Goal: Task Accomplishment & Management: Complete application form

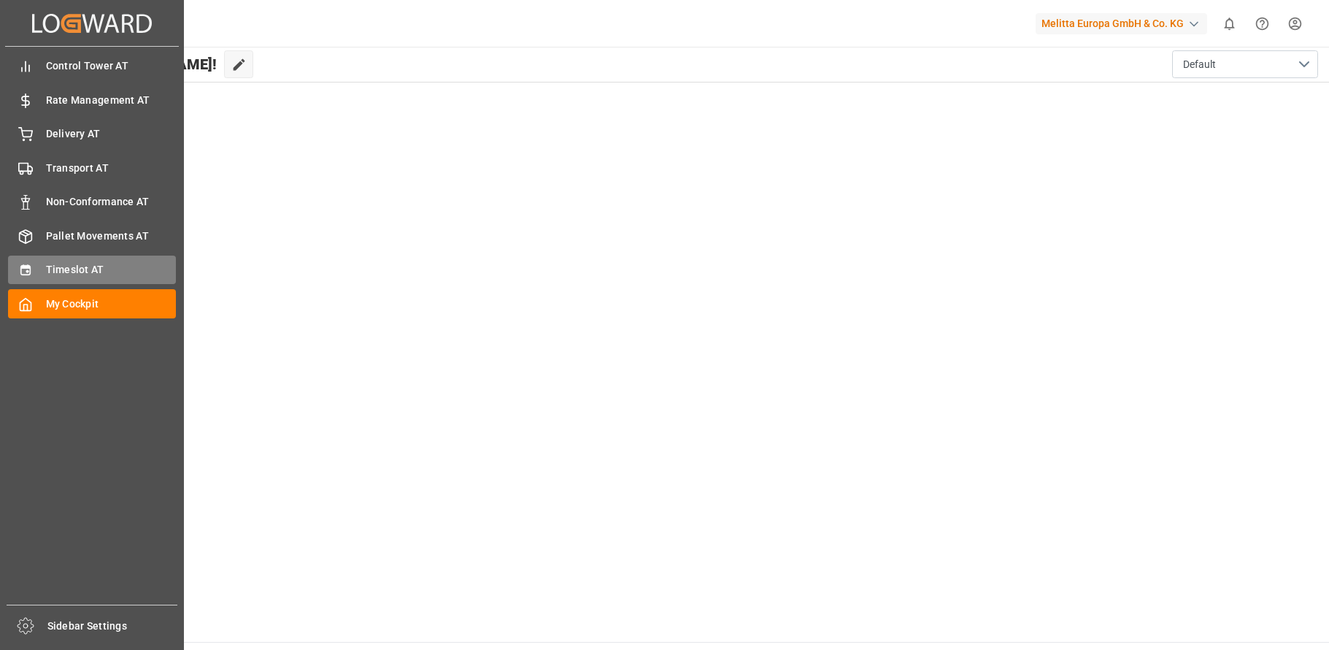
click at [44, 263] on div "Timeslot AT Timeslot AT" at bounding box center [92, 269] width 168 height 28
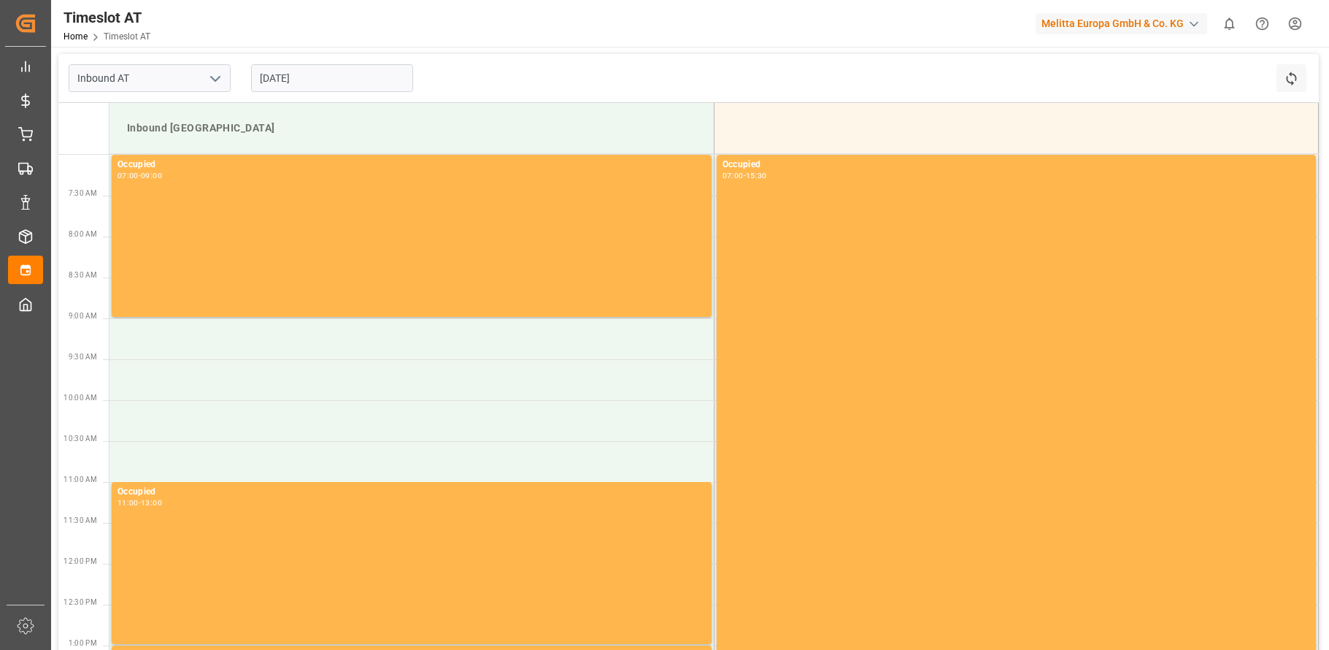
click at [278, 81] on input "[DATE]" at bounding box center [332, 78] width 162 height 28
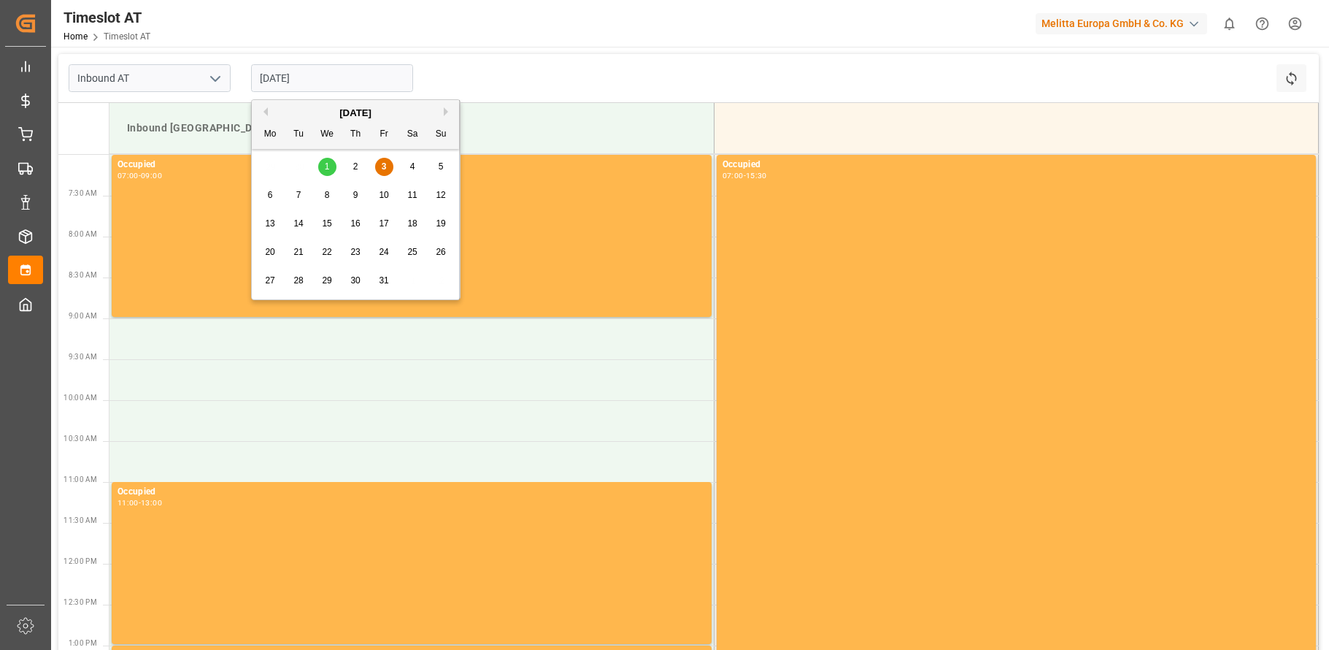
click at [300, 196] on span "7" at bounding box center [298, 195] width 5 height 10
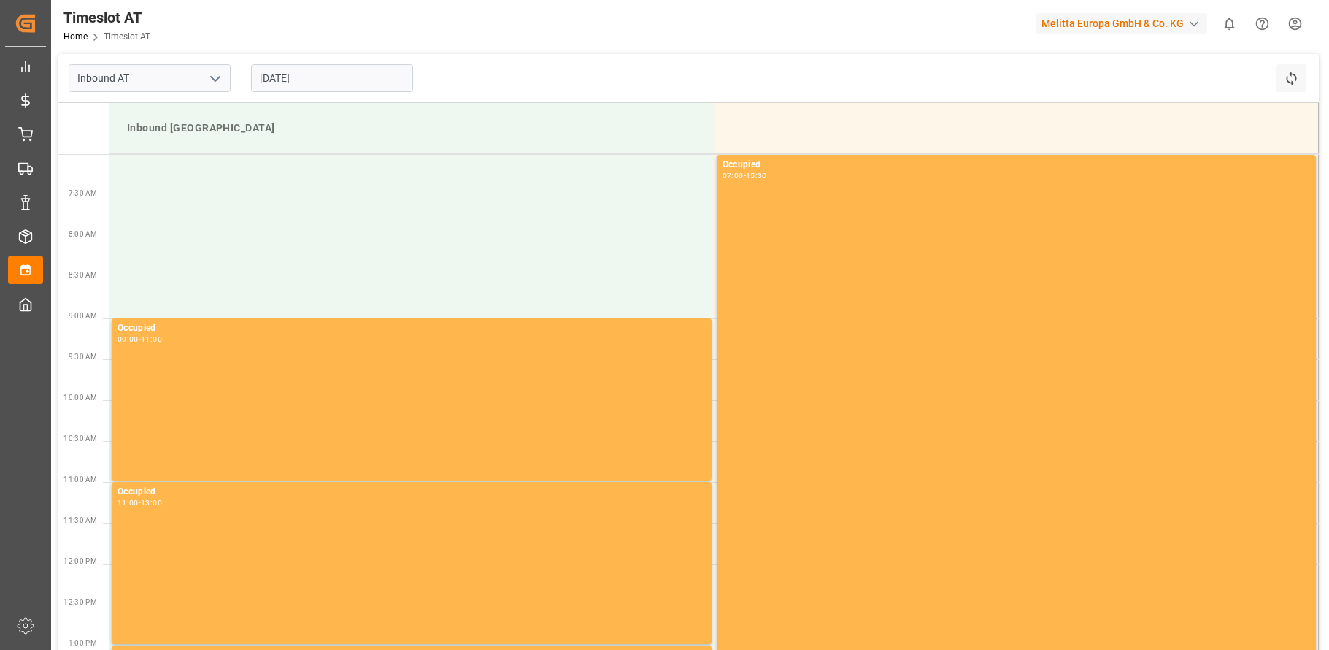
drag, startPoint x: 296, startPoint y: 68, endPoint x: 301, endPoint y: 75, distance: 9.3
click at [296, 68] on input "[DATE]" at bounding box center [332, 78] width 162 height 28
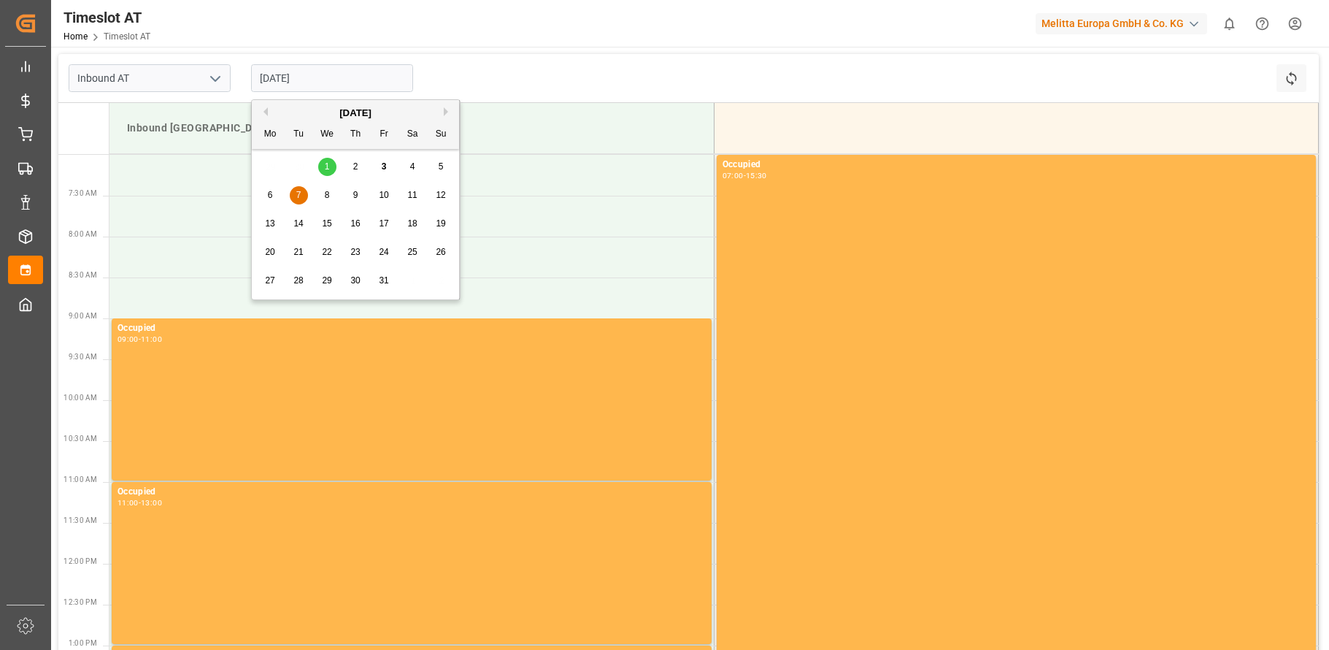
click at [328, 188] on div "8" at bounding box center [327, 196] width 18 height 18
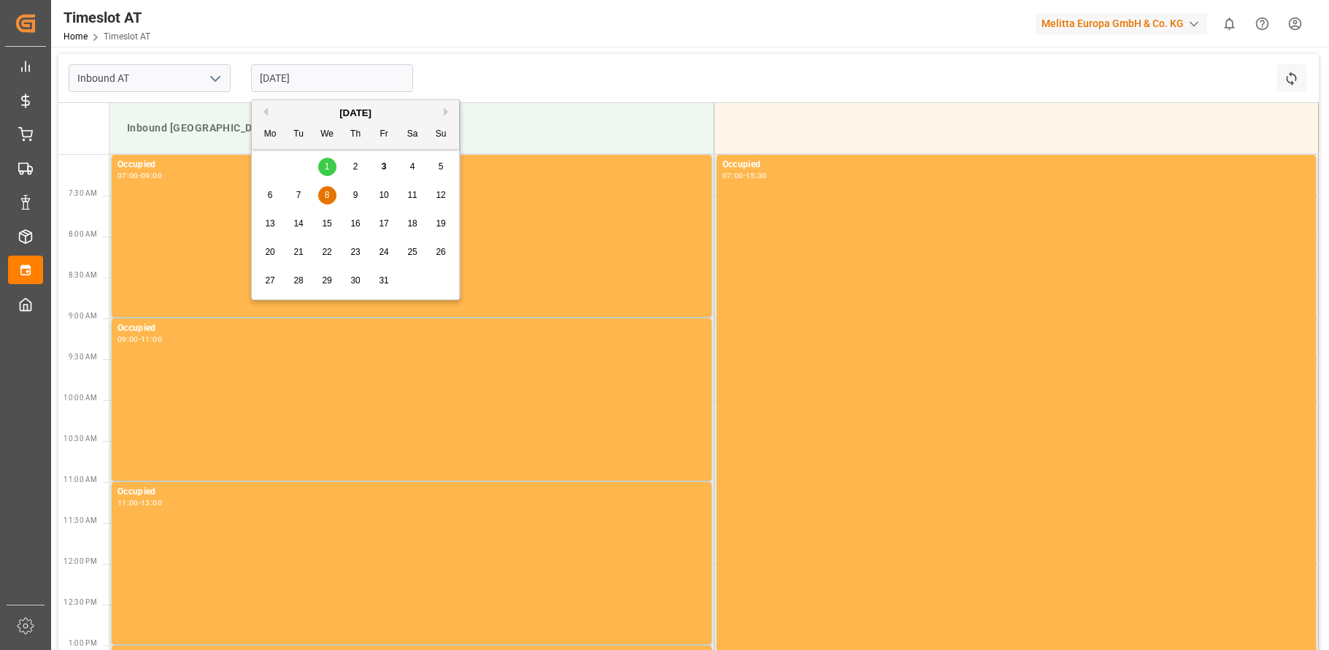
click at [332, 85] on input "[DATE]" at bounding box center [332, 78] width 162 height 28
click at [353, 185] on div "6 7 8 9 10 11 12" at bounding box center [355, 195] width 199 height 28
click at [353, 196] on span "9" at bounding box center [355, 195] width 5 height 10
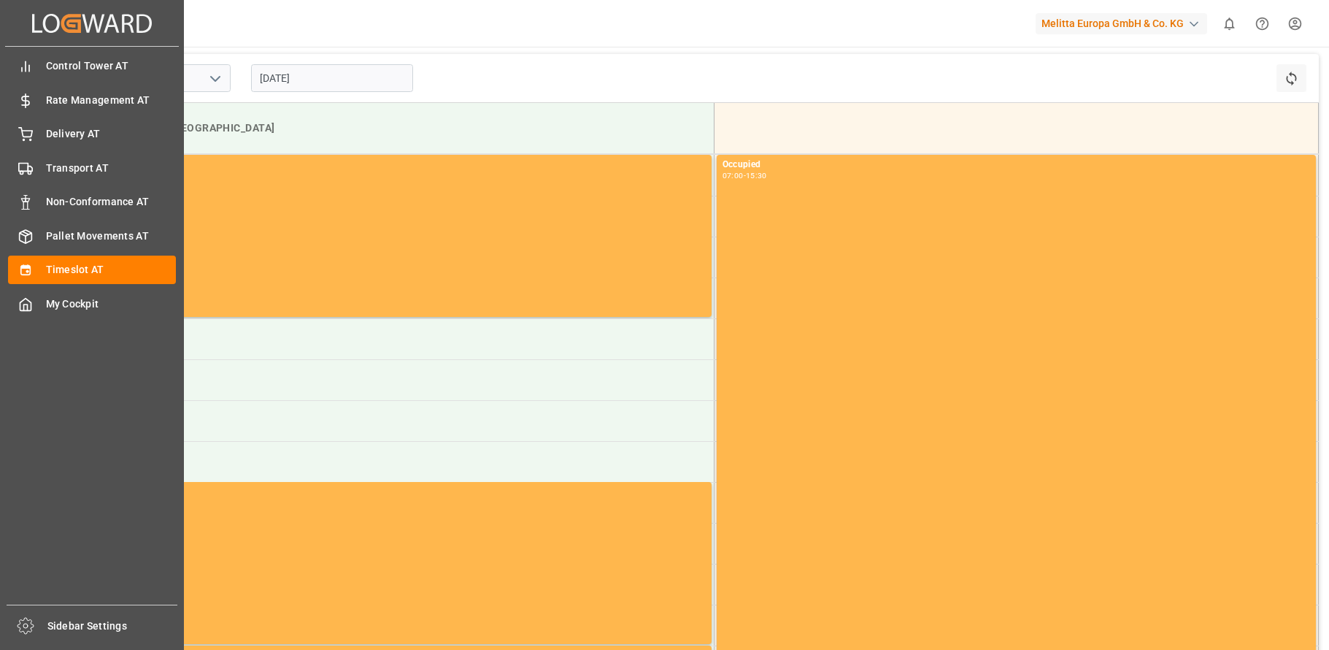
click at [96, 523] on div "Control Tower AT [GEOGRAPHIC_DATA] AT Rate Management AT Rate Management AT Del…" at bounding box center [92, 326] width 174 height 558
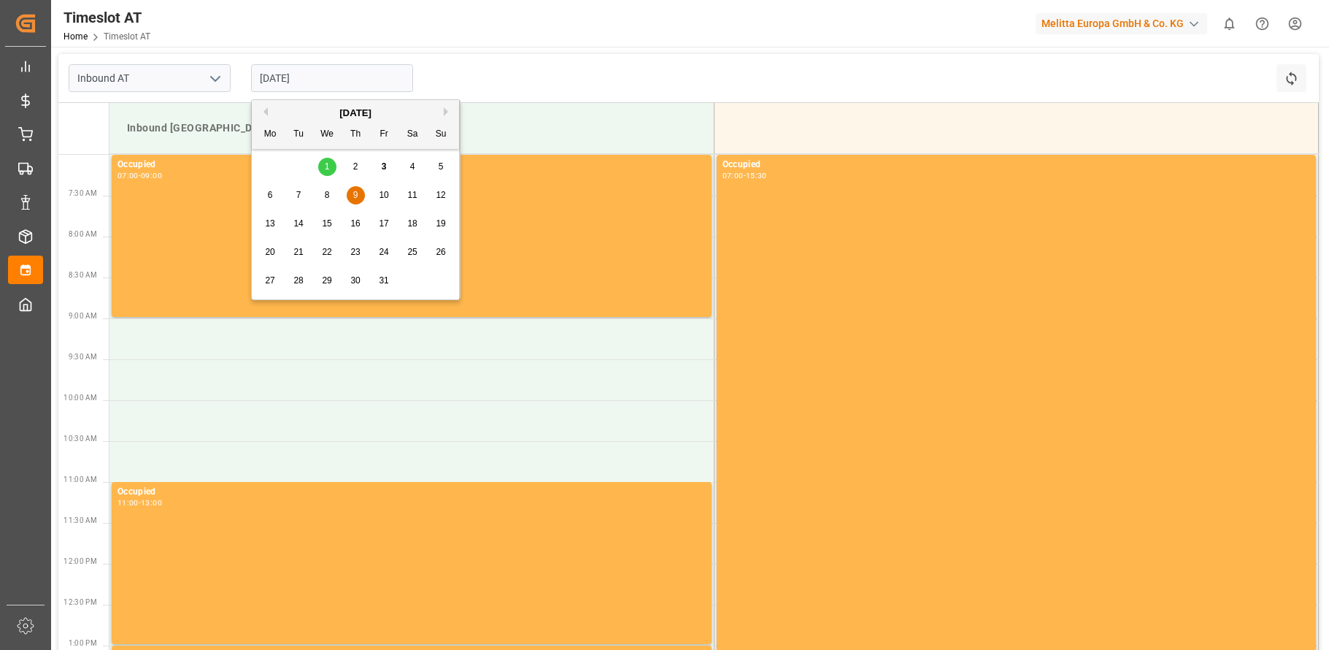
click at [294, 77] on input "[DATE]" at bounding box center [332, 78] width 162 height 28
click at [300, 193] on span "7" at bounding box center [298, 195] width 5 height 10
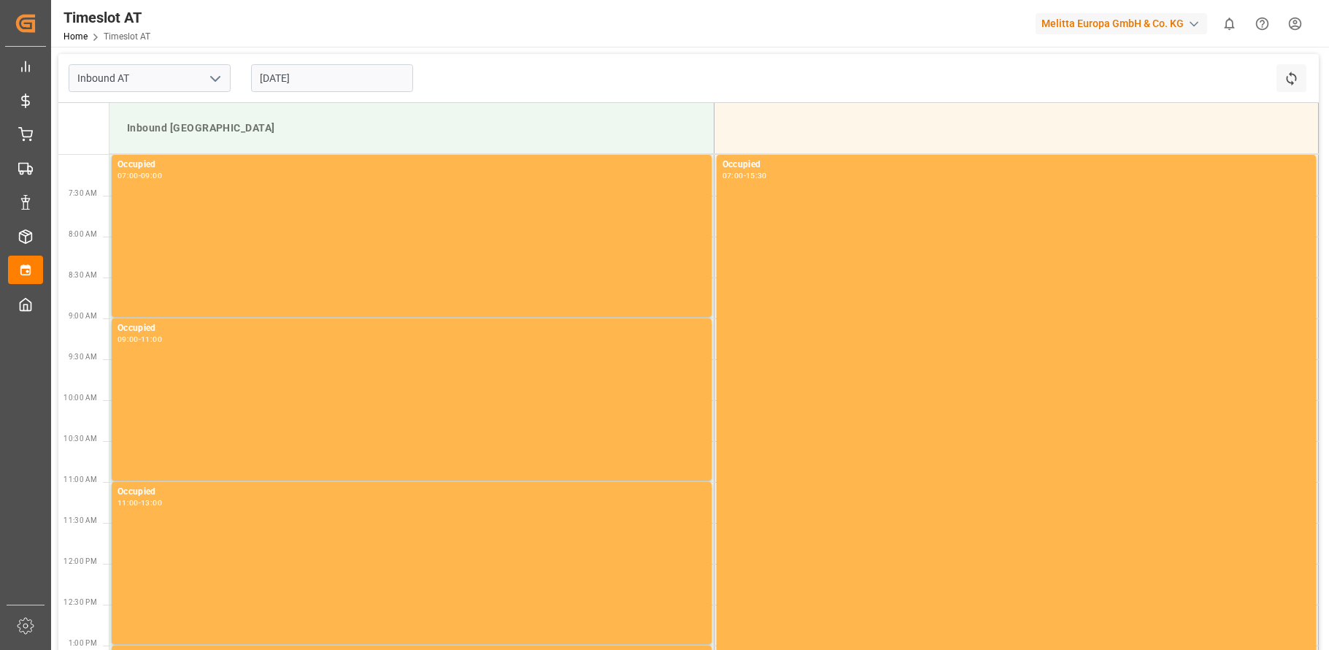
click at [309, 79] on input "[DATE]" at bounding box center [332, 78] width 162 height 28
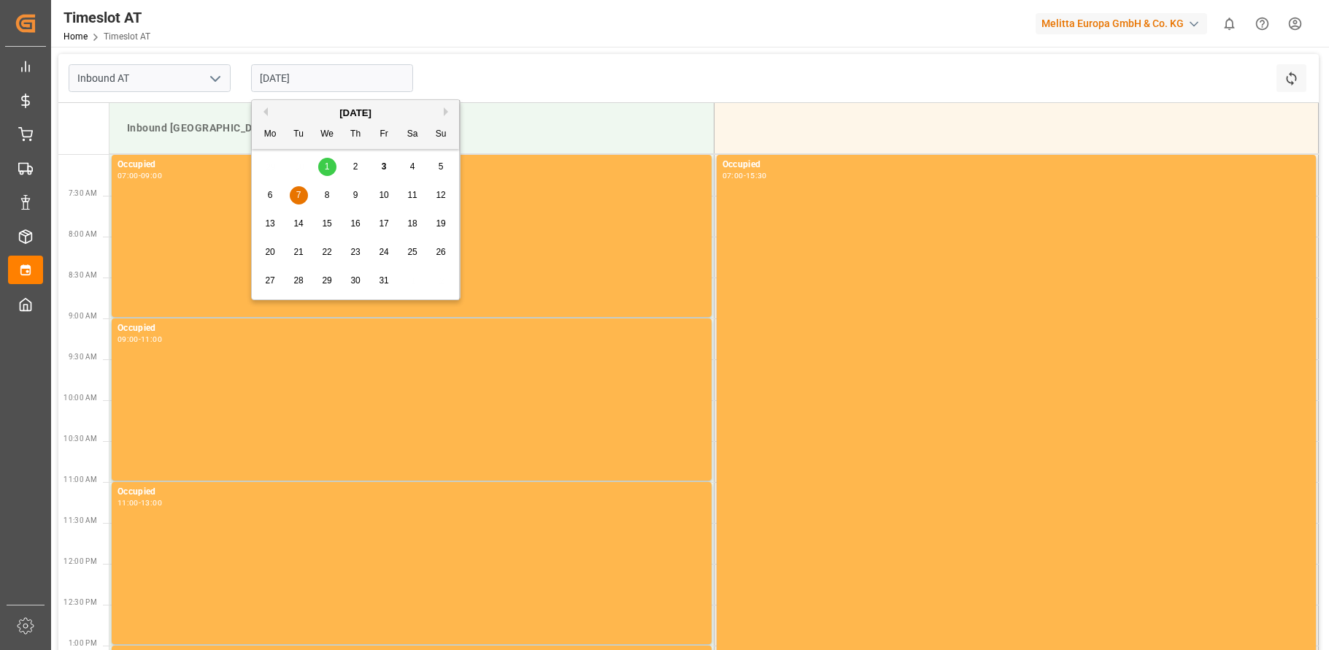
click at [268, 191] on span "6" at bounding box center [270, 195] width 5 height 10
click at [309, 77] on input "[DATE]" at bounding box center [332, 78] width 162 height 28
click at [295, 189] on div "7" at bounding box center [299, 196] width 18 height 18
drag, startPoint x: 310, startPoint y: 78, endPoint x: 312, endPoint y: 89, distance: 11.2
click at [312, 79] on input "[DATE]" at bounding box center [332, 78] width 162 height 28
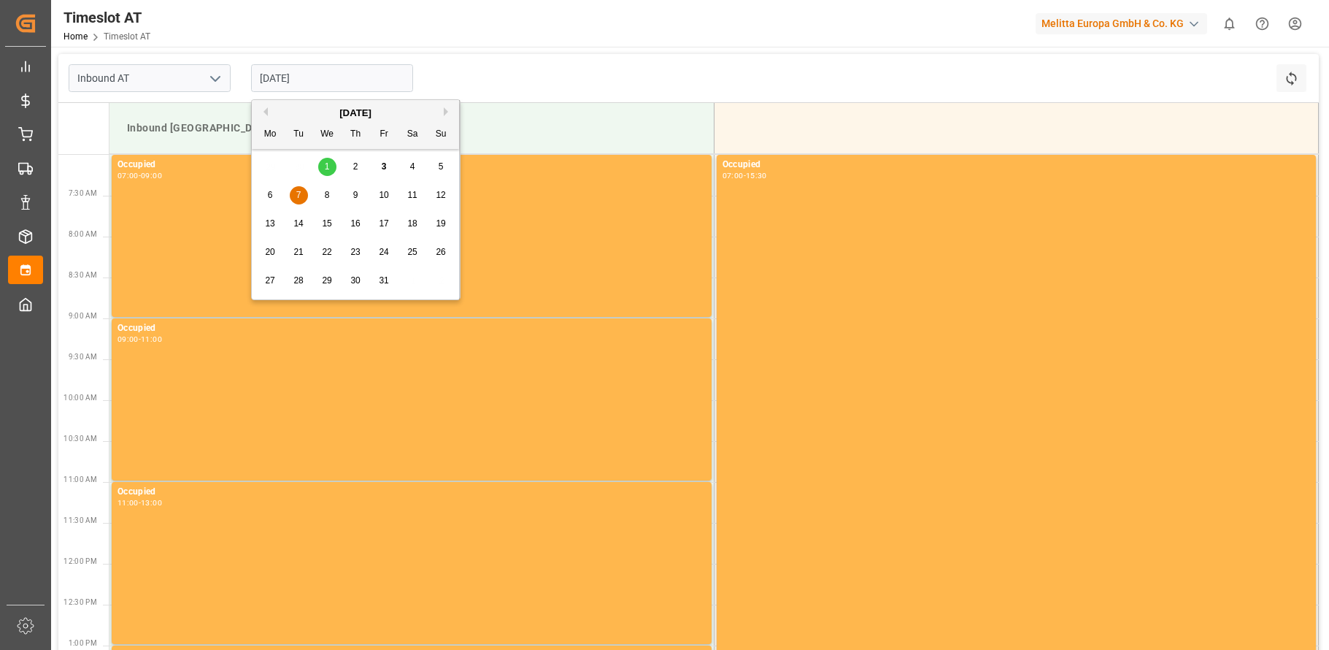
click at [325, 192] on span "8" at bounding box center [327, 195] width 5 height 10
click at [318, 75] on input "[DATE]" at bounding box center [332, 78] width 162 height 28
click at [353, 190] on span "9" at bounding box center [355, 195] width 5 height 10
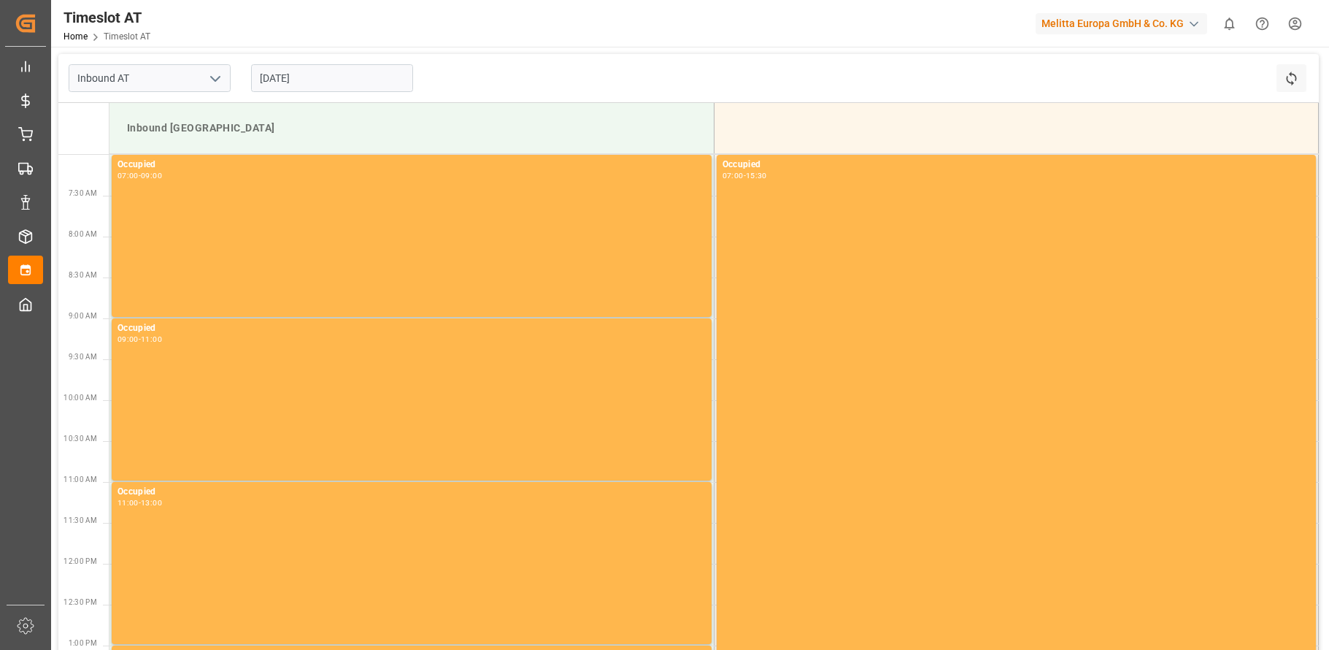
click at [323, 78] on input "[DATE]" at bounding box center [332, 78] width 162 height 28
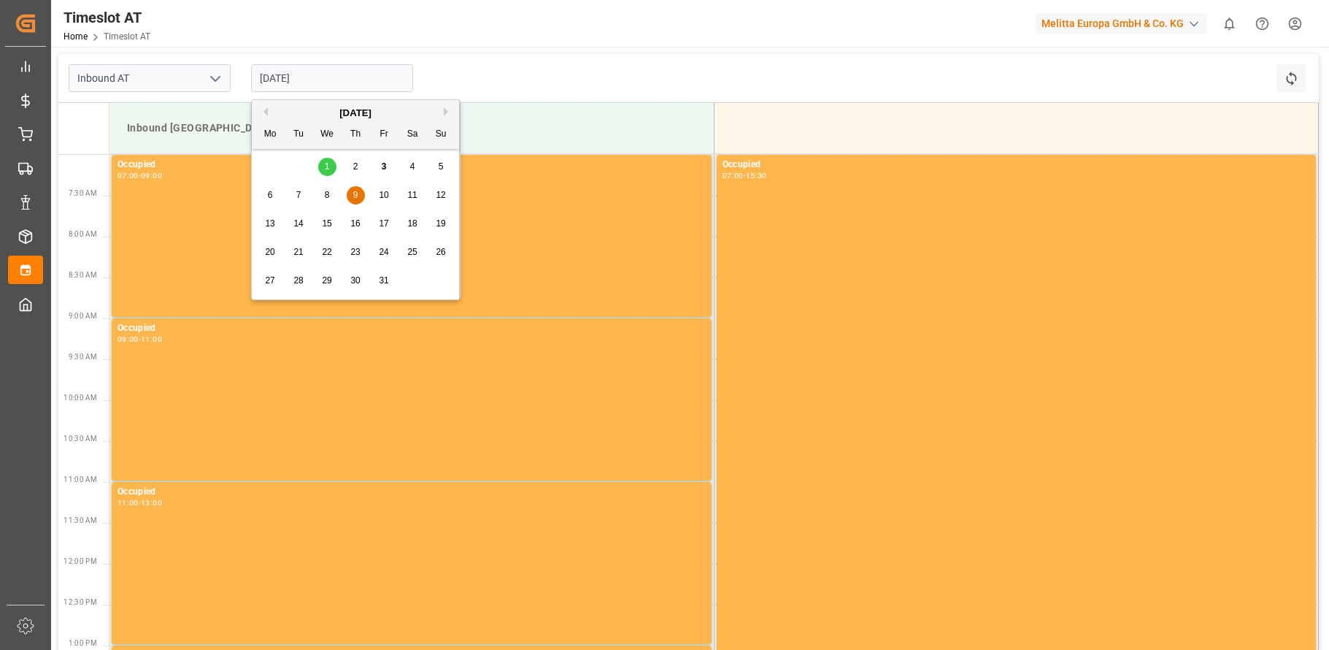
click at [383, 193] on span "10" at bounding box center [383, 195] width 9 height 10
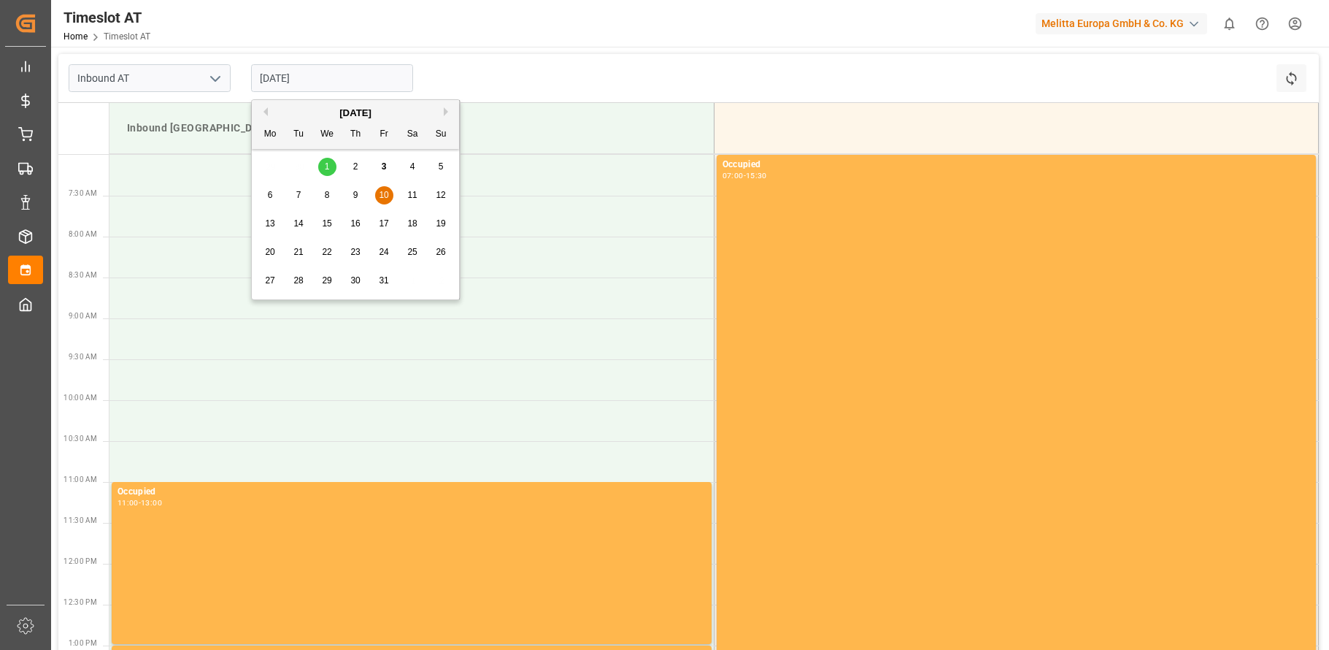
click at [272, 80] on input "[DATE]" at bounding box center [332, 78] width 162 height 28
click at [270, 194] on span "6" at bounding box center [270, 195] width 5 height 10
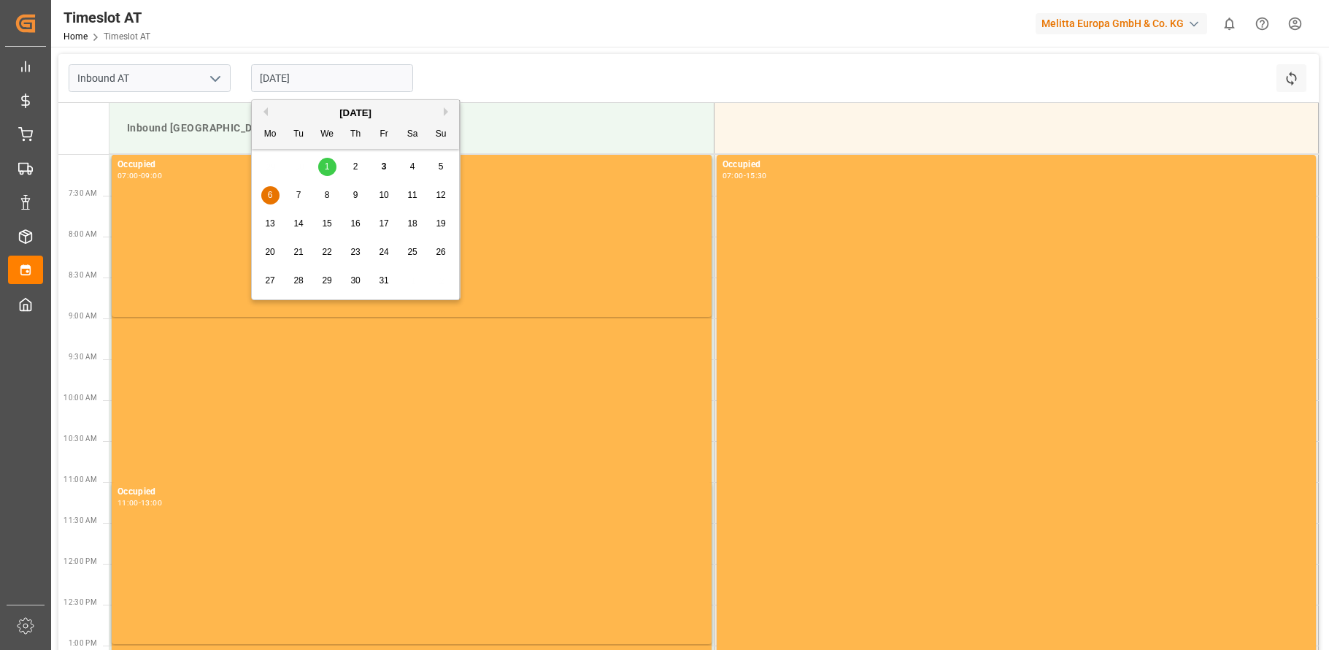
drag, startPoint x: 296, startPoint y: 73, endPoint x: 289, endPoint y: 120, distance: 47.2
click at [296, 74] on input "[DATE]" at bounding box center [332, 78] width 162 height 28
click at [293, 190] on div "7" at bounding box center [299, 196] width 18 height 18
drag, startPoint x: 314, startPoint y: 82, endPoint x: 315, endPoint y: 114, distance: 32.1
click at [315, 84] on input "[DATE]" at bounding box center [332, 78] width 162 height 28
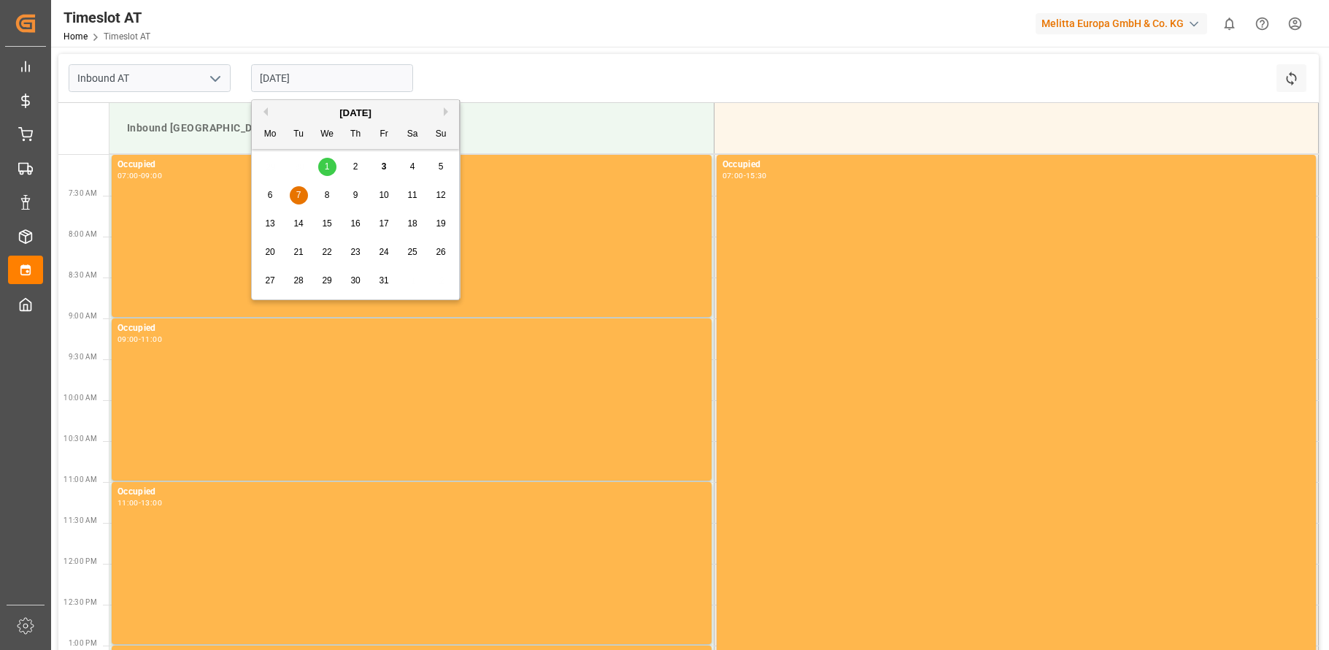
click at [327, 191] on span "8" at bounding box center [327, 195] width 5 height 10
click at [348, 78] on input "[DATE]" at bounding box center [332, 78] width 162 height 28
click at [356, 196] on span "9" at bounding box center [355, 195] width 5 height 10
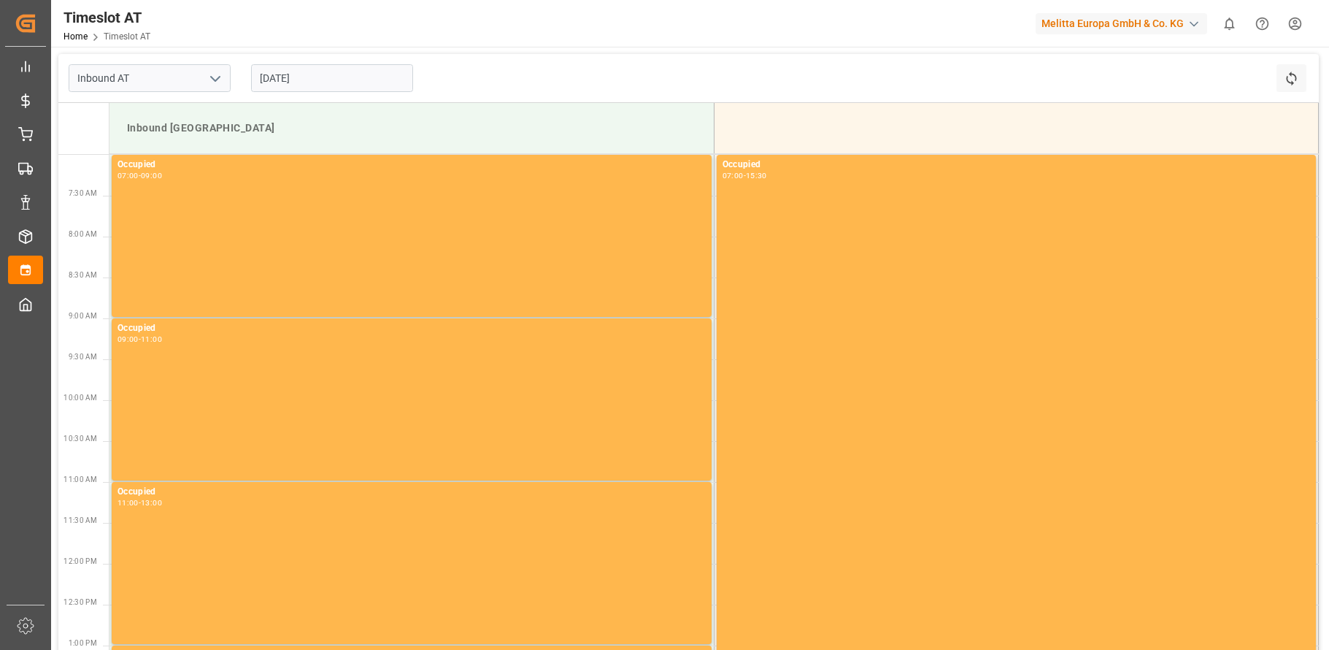
click at [350, 77] on input "[DATE]" at bounding box center [332, 78] width 162 height 28
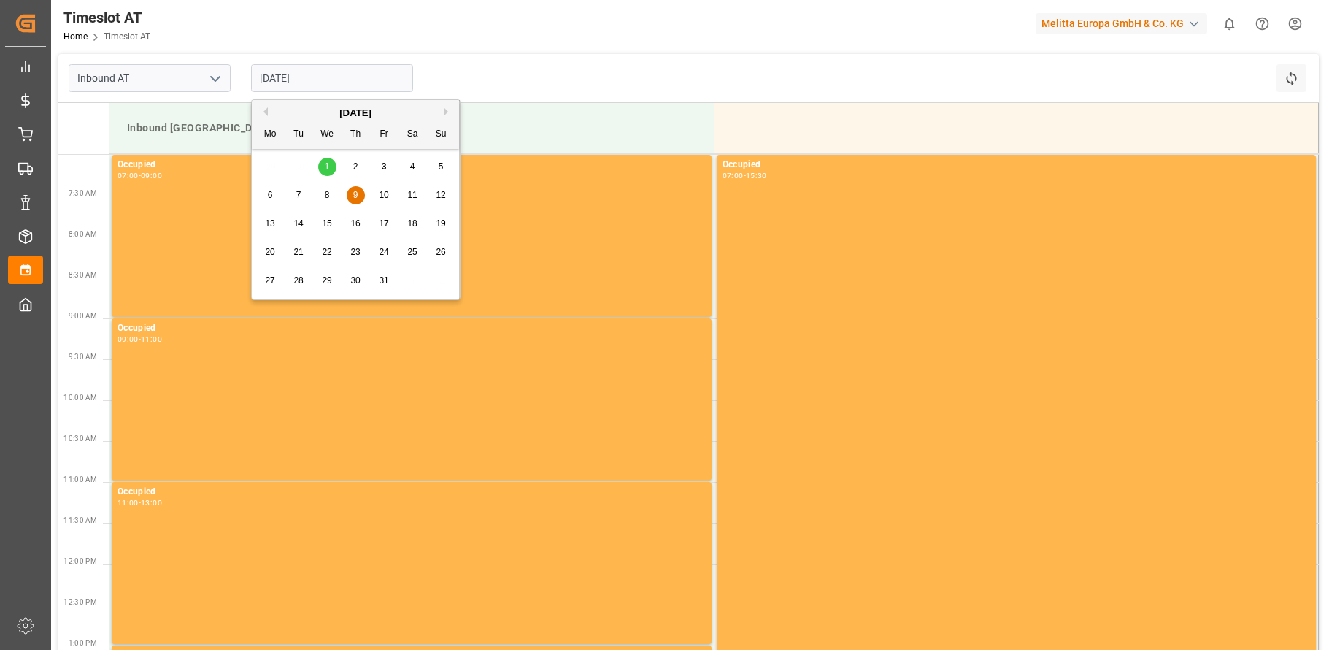
click at [380, 191] on span "10" at bounding box center [383, 195] width 9 height 10
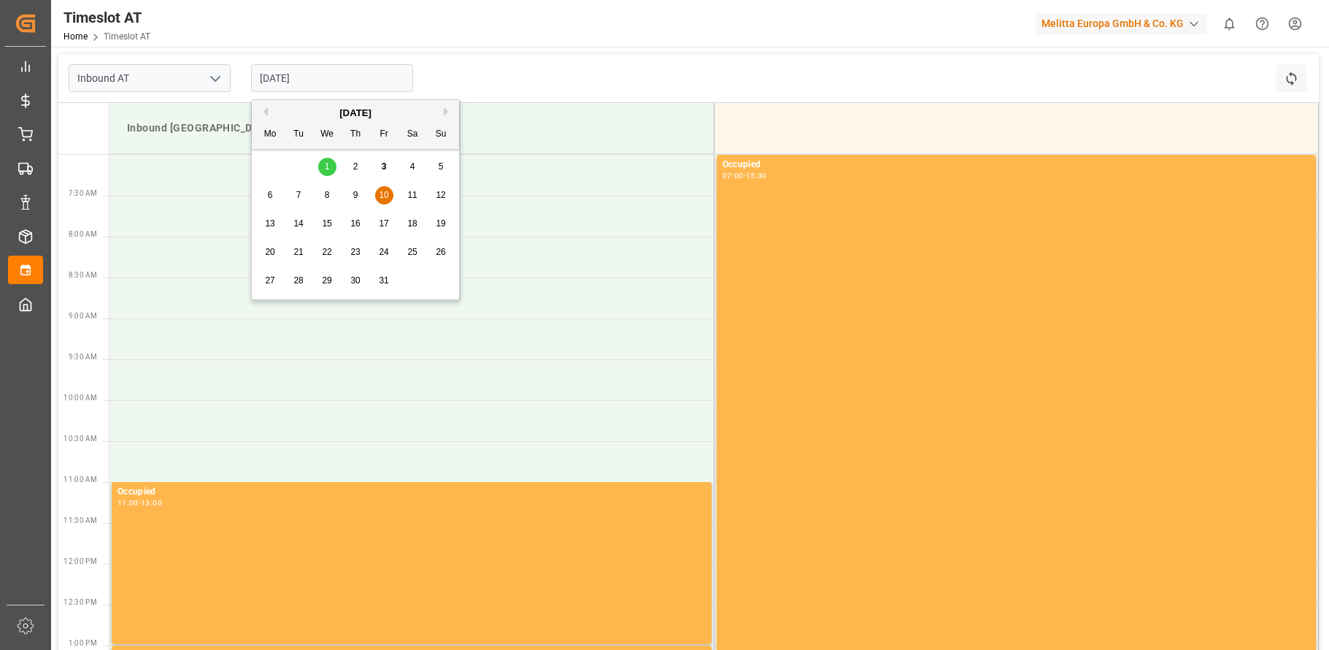
click at [293, 80] on input "[DATE]" at bounding box center [332, 78] width 162 height 28
click at [296, 193] on div "7" at bounding box center [299, 196] width 18 height 18
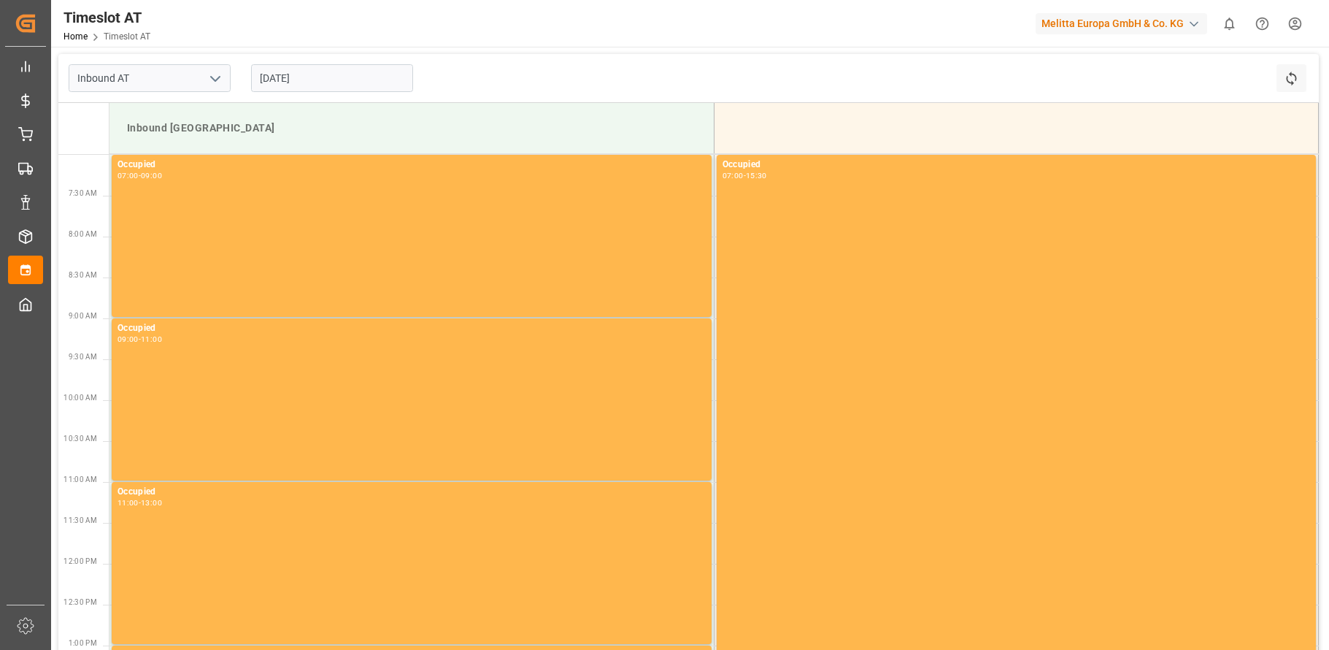
click at [320, 80] on input "[DATE]" at bounding box center [332, 78] width 162 height 28
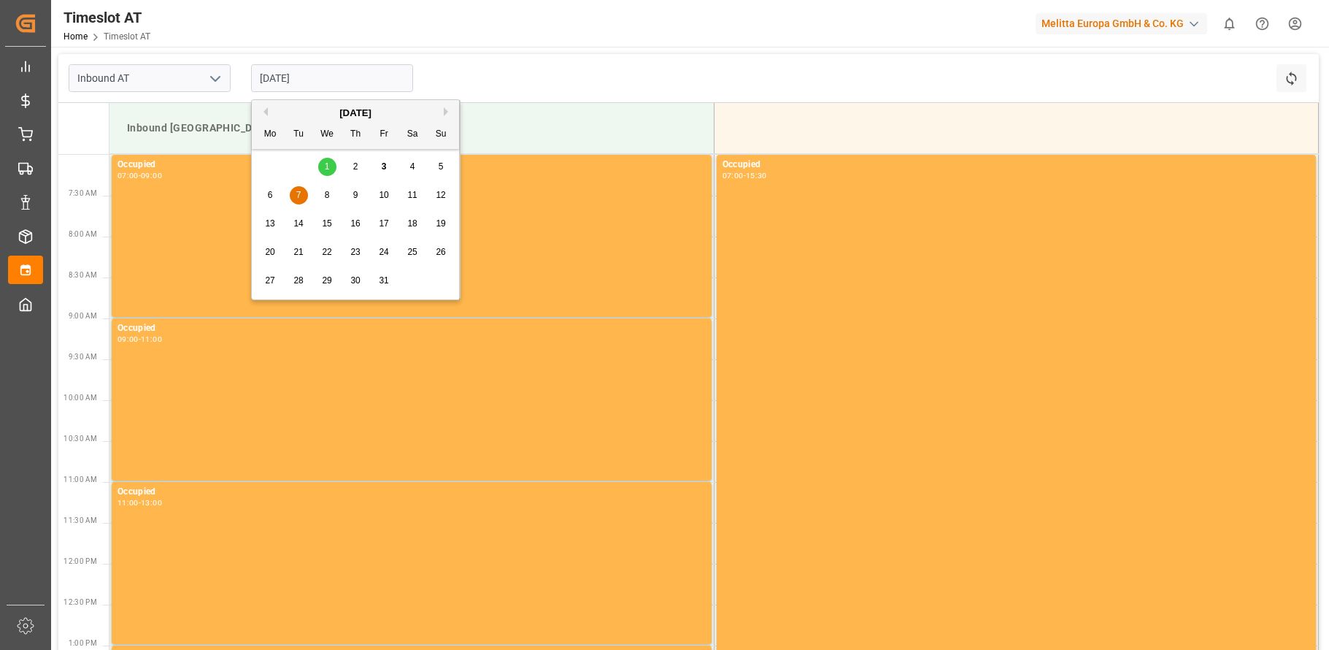
click at [326, 192] on span "8" at bounding box center [327, 195] width 5 height 10
click at [325, 77] on input "[DATE]" at bounding box center [332, 78] width 162 height 28
click at [358, 191] on div "9" at bounding box center [356, 196] width 18 height 18
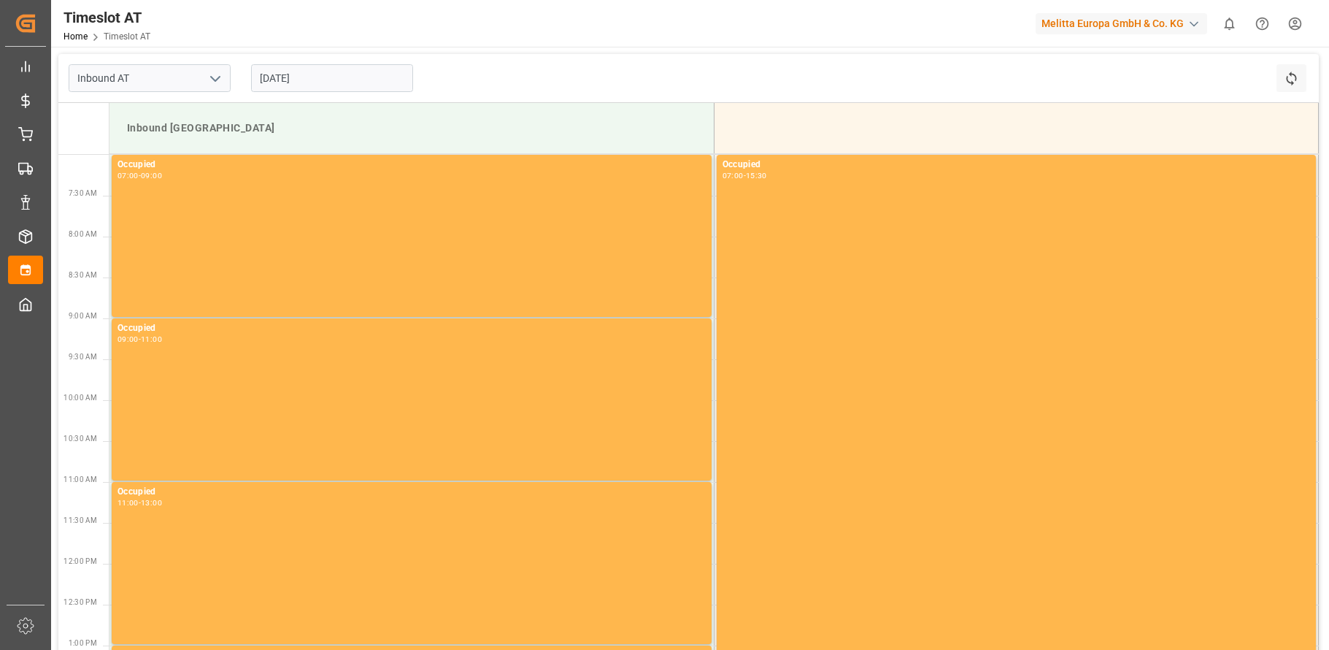
click at [358, 85] on input "[DATE]" at bounding box center [332, 78] width 162 height 28
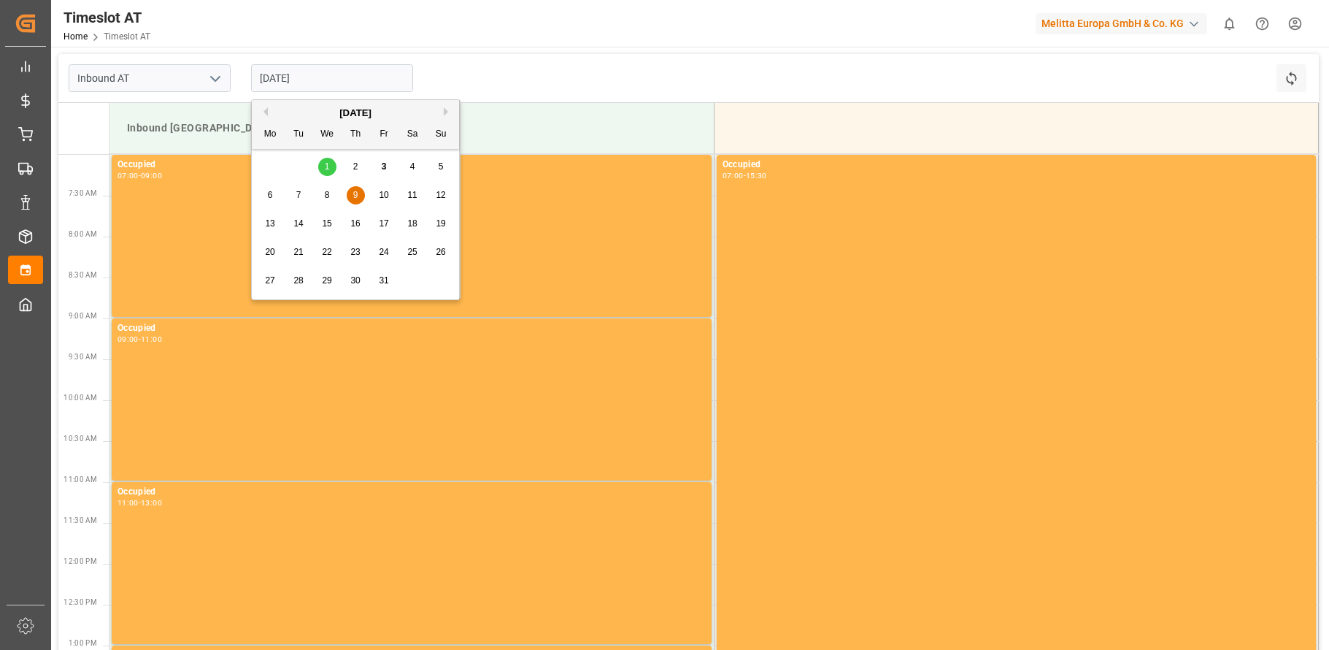
click at [384, 193] on span "10" at bounding box center [383, 195] width 9 height 10
type input "[DATE]"
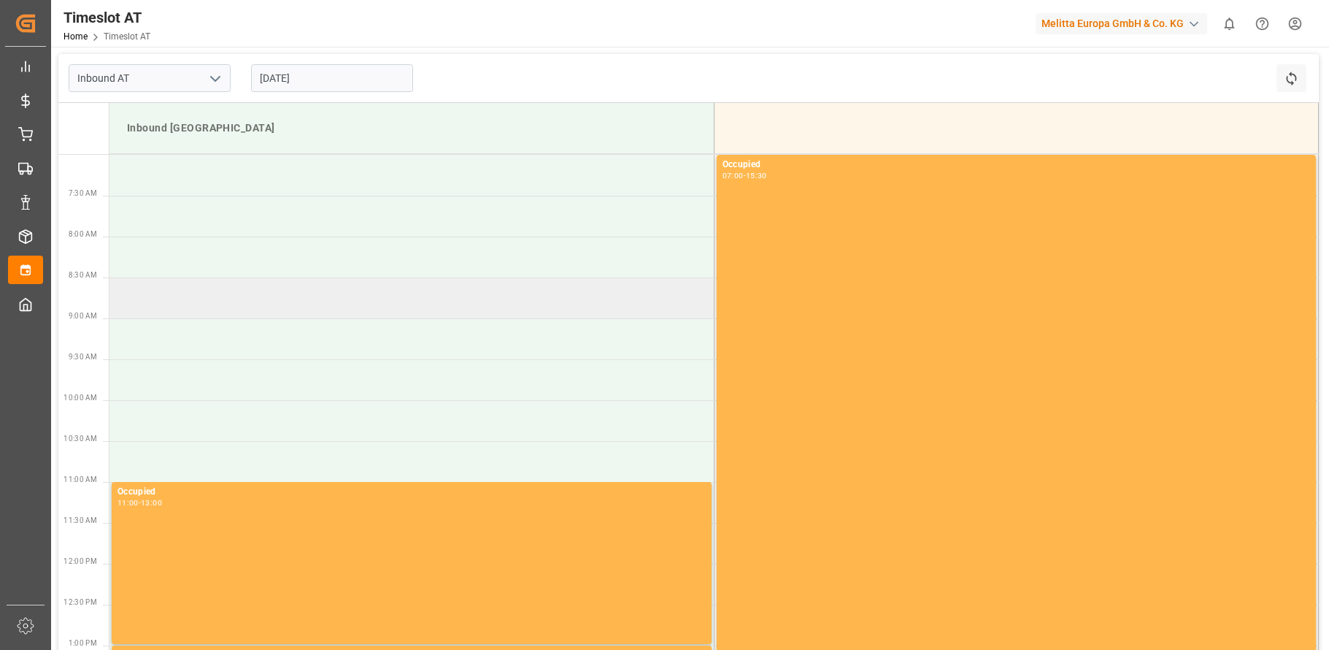
click at [223, 299] on td at bounding box center [411, 297] width 604 height 41
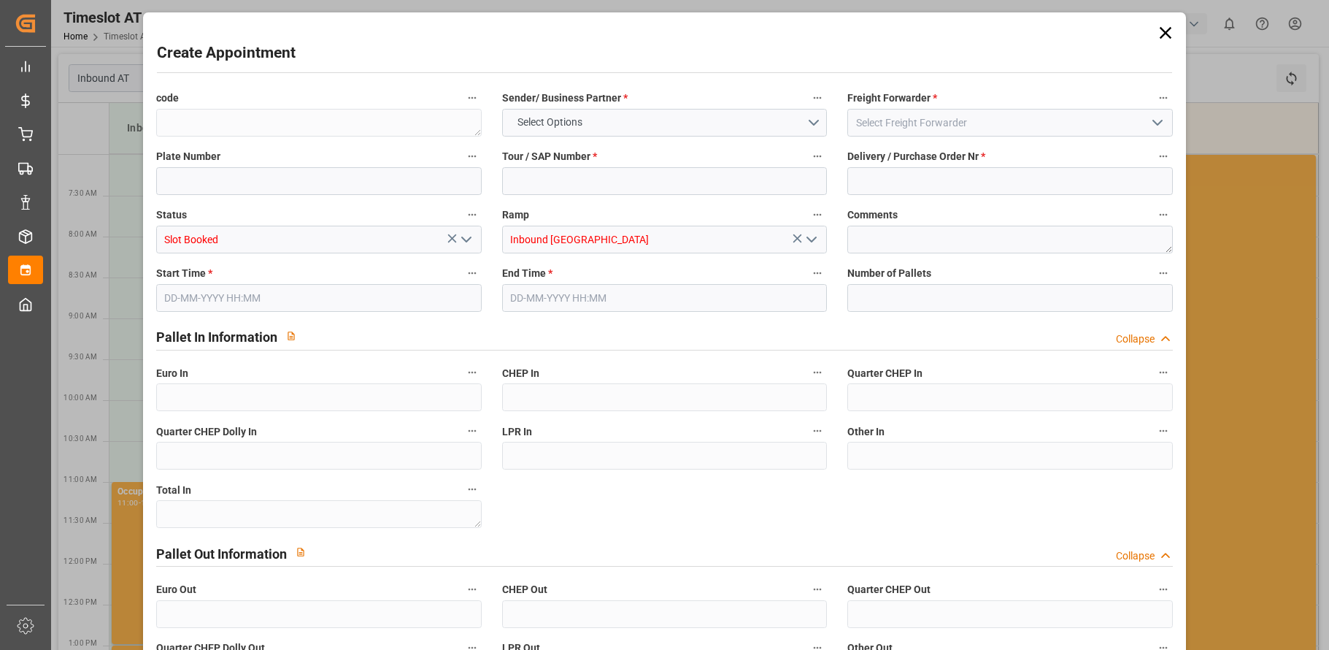
type input "0"
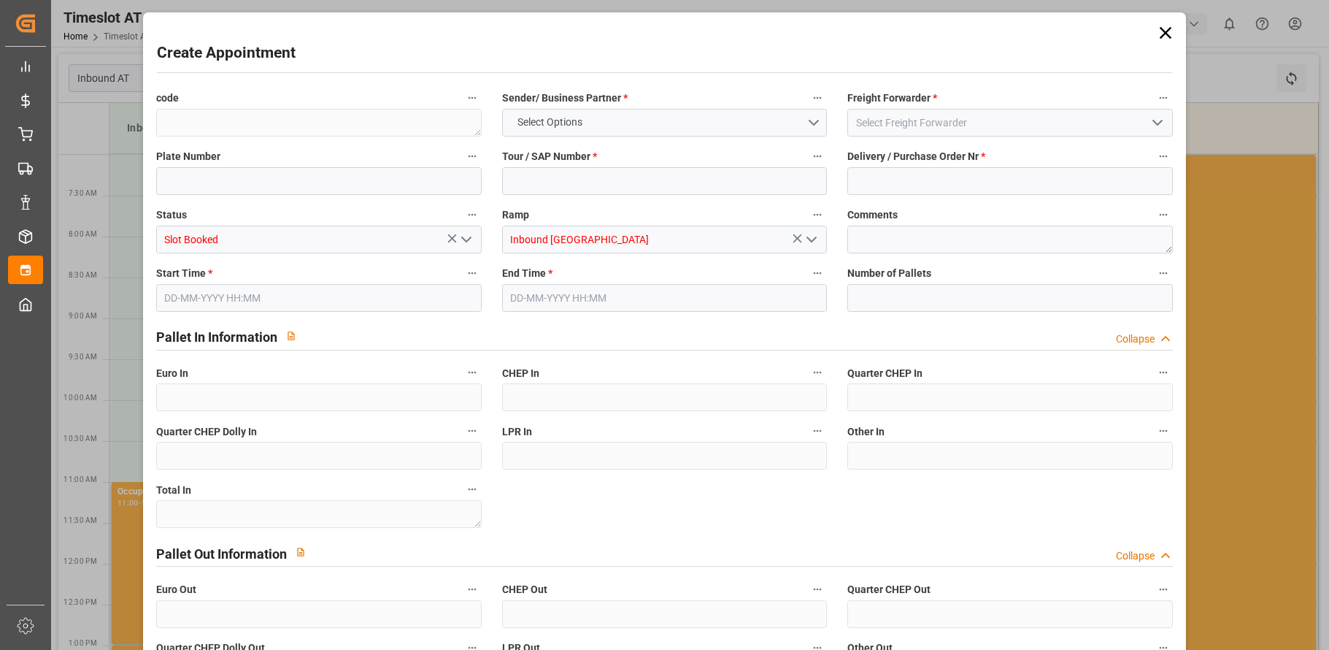
type input "0"
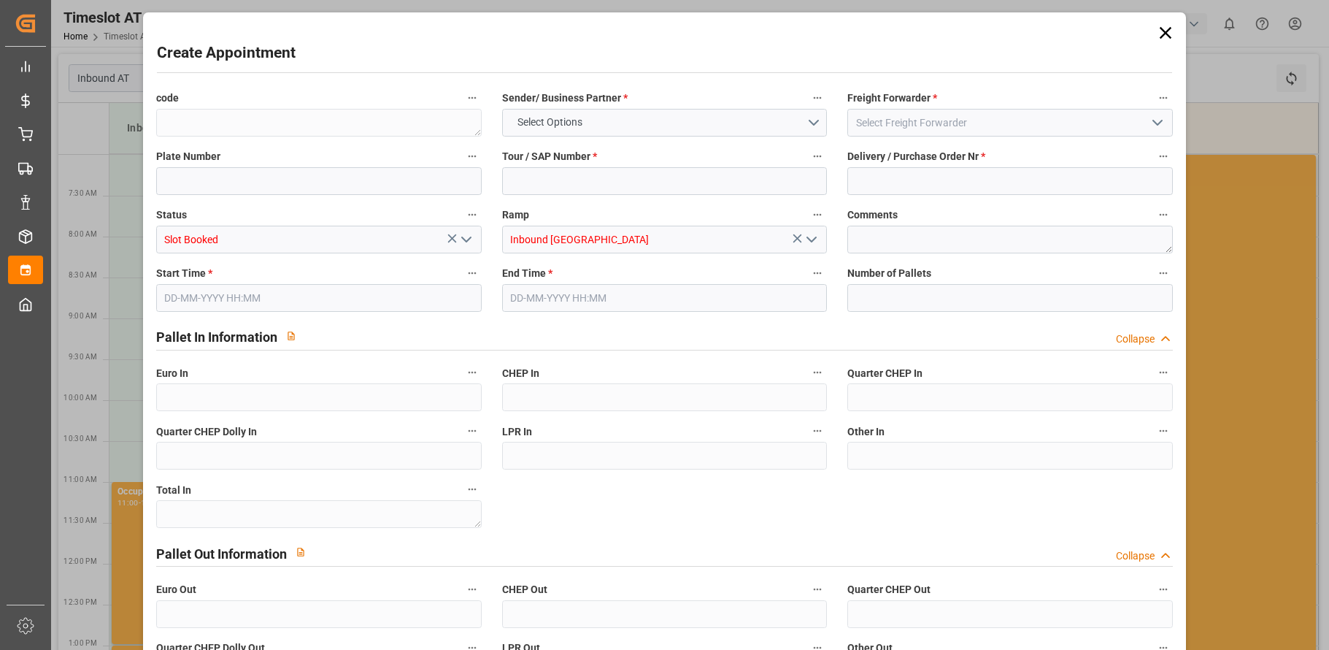
type input "0"
type input "[DATE] 08:30"
type input "[DATE] 10:30"
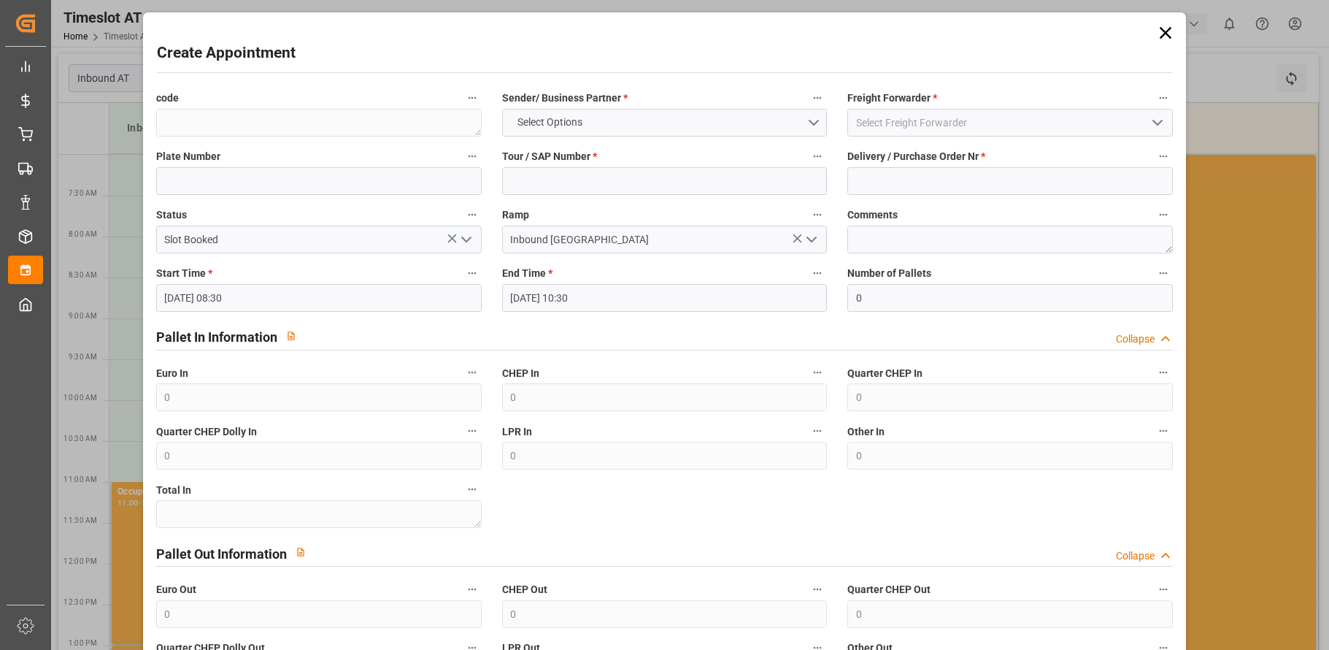
click at [1153, 121] on polyline "open menu" at bounding box center [1157, 122] width 9 height 4
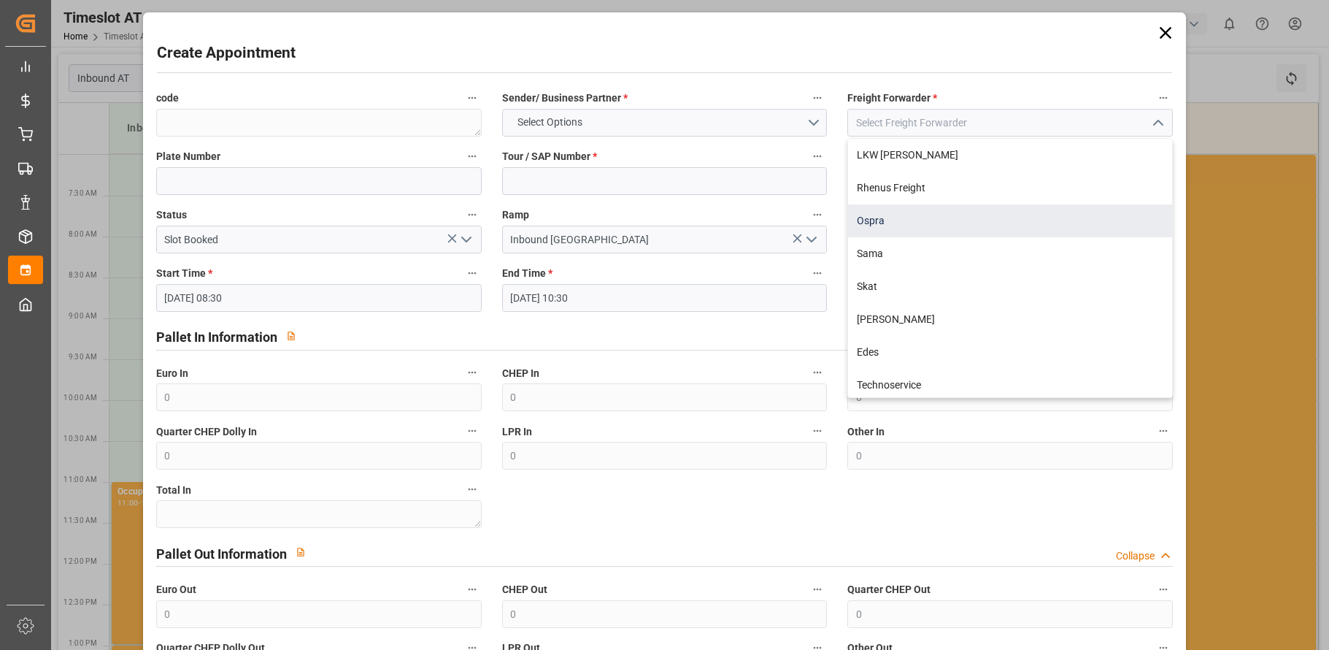
click at [1028, 224] on div "Ospra" at bounding box center [1010, 220] width 324 height 33
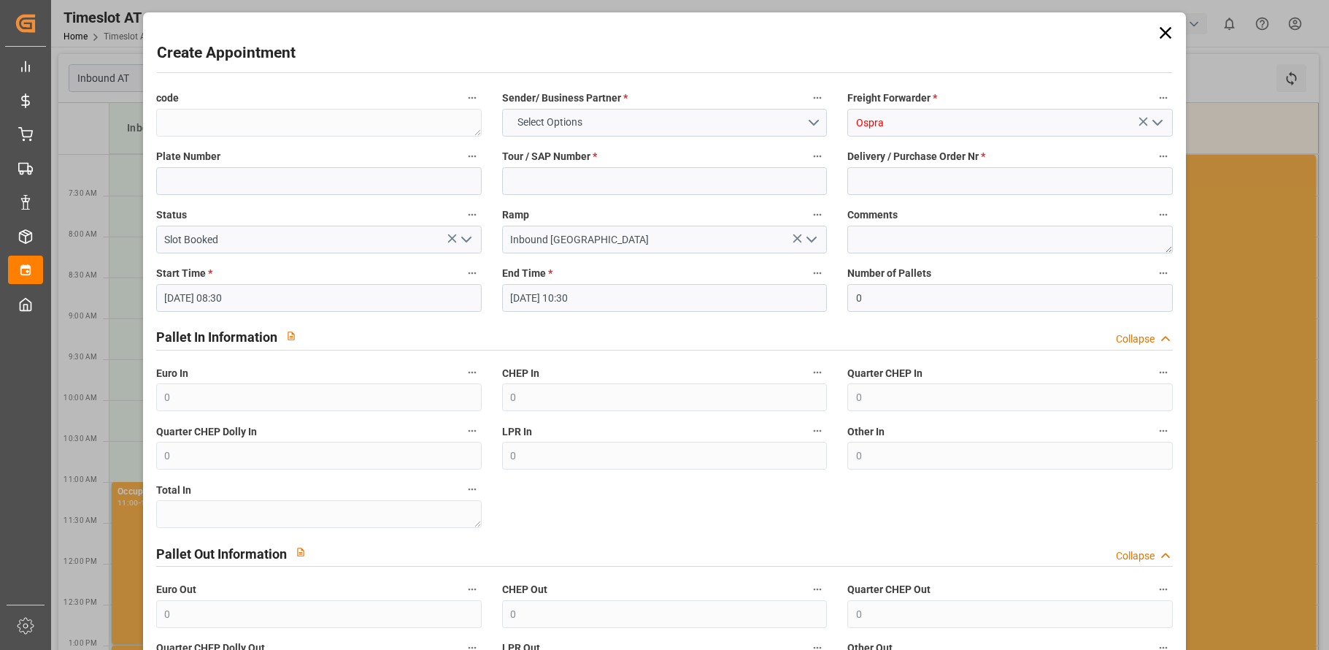
type input "Ospra"
click at [811, 124] on button "Select Options" at bounding box center [665, 123] width 326 height 28
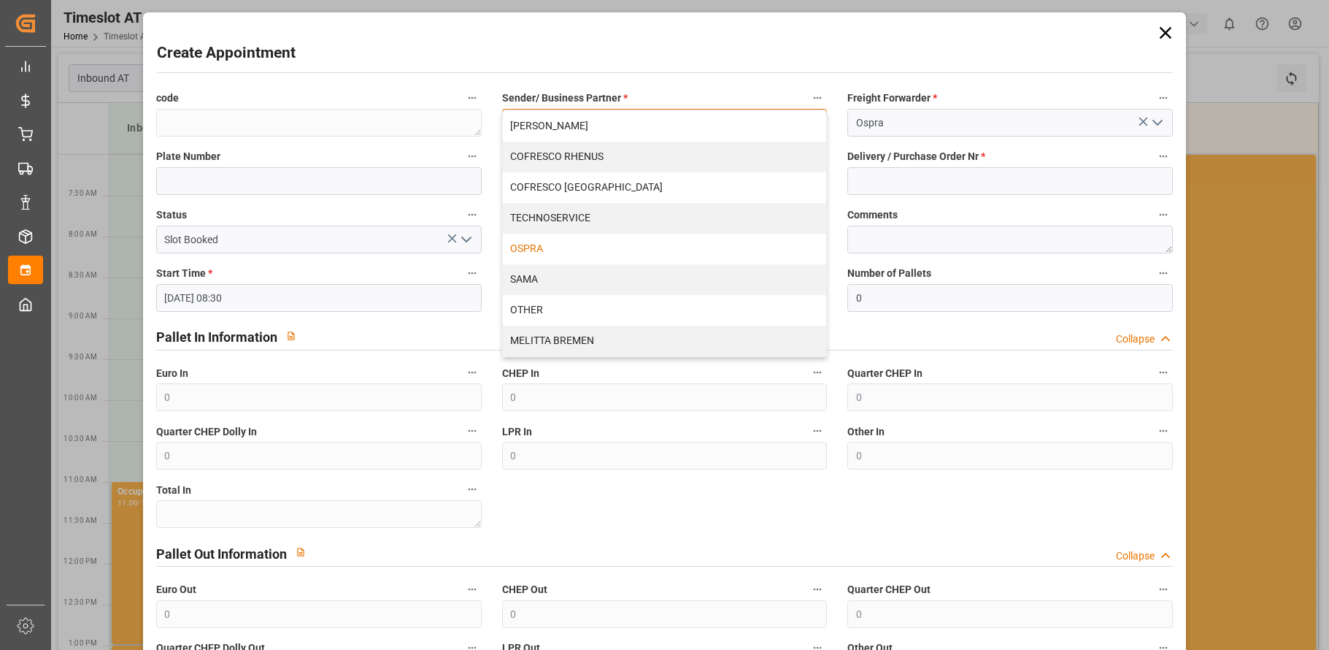
click at [682, 250] on div "OSPRA" at bounding box center [665, 249] width 324 height 31
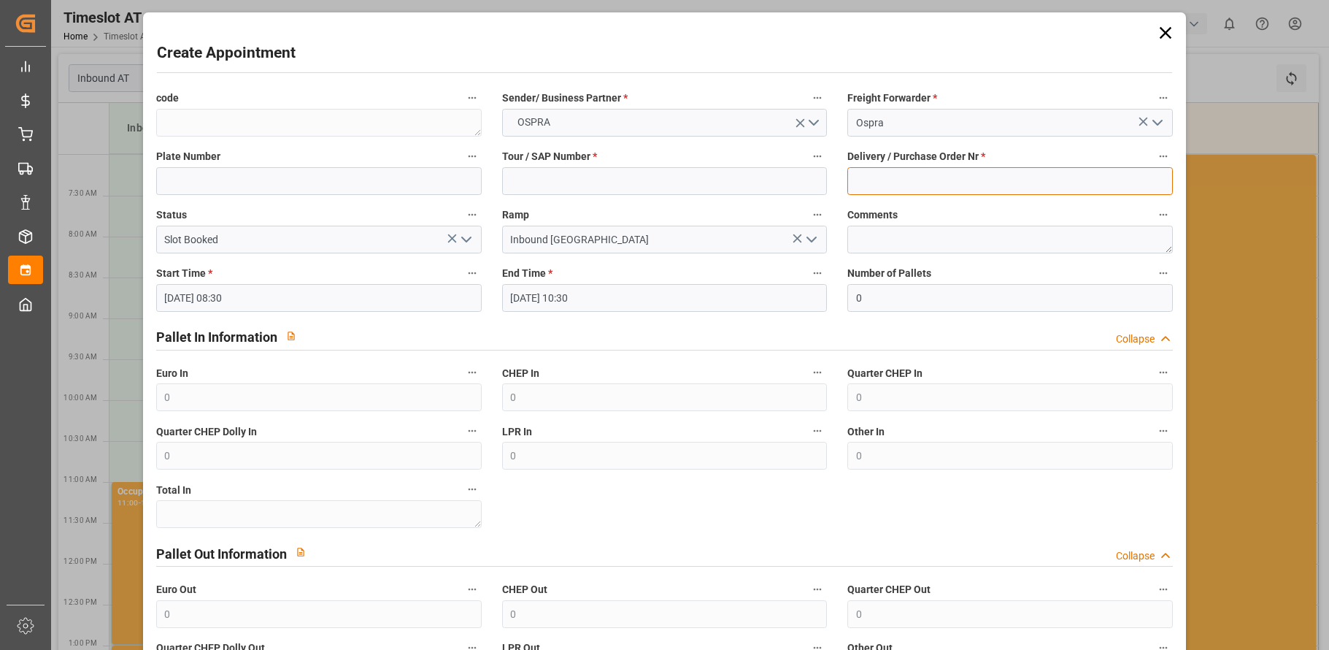
click at [1041, 177] on input at bounding box center [1011, 181] width 326 height 28
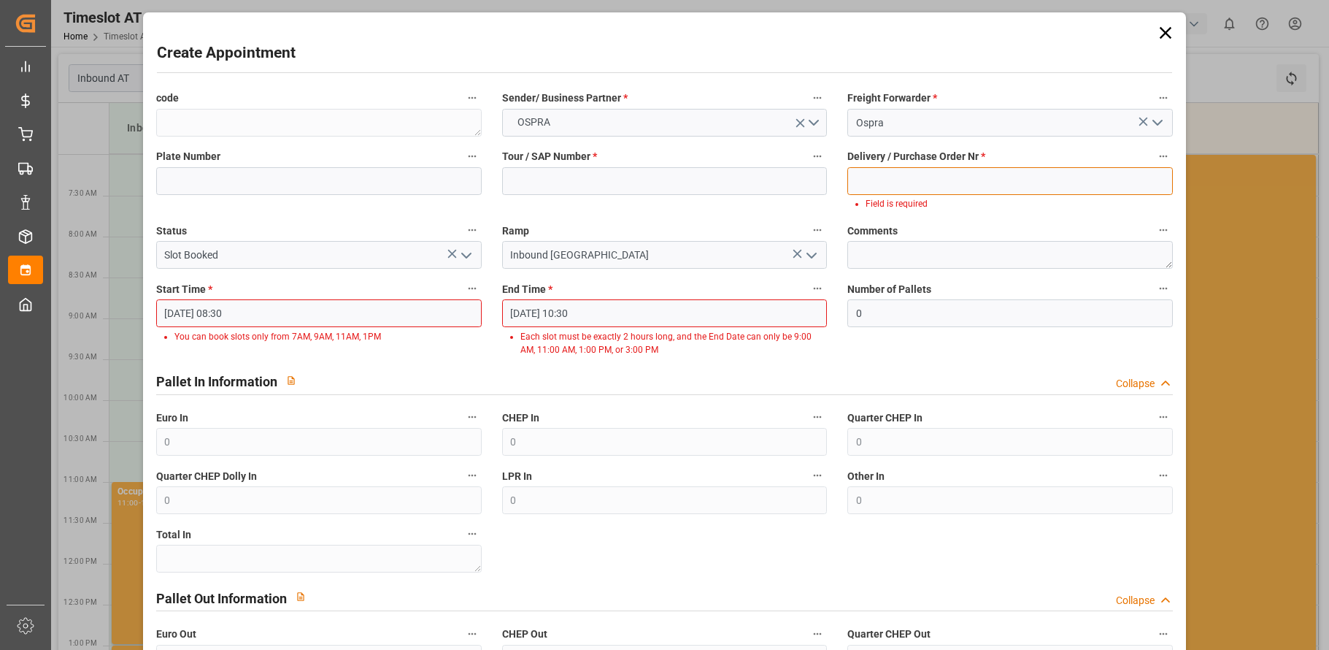
click at [922, 182] on input at bounding box center [1011, 181] width 326 height 28
paste input "45757899"
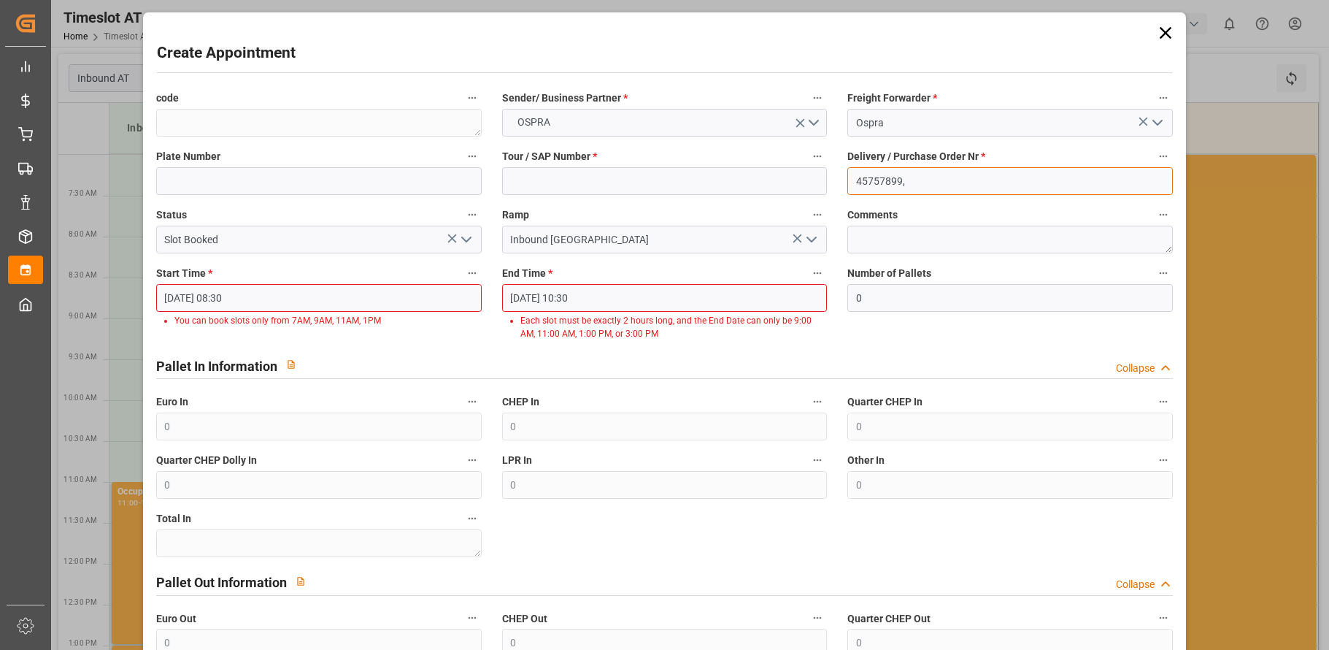
paste input "45757900"
type input "45757899, 45757900"
click at [241, 293] on input "[DATE] 08:30" at bounding box center [319, 298] width 326 height 28
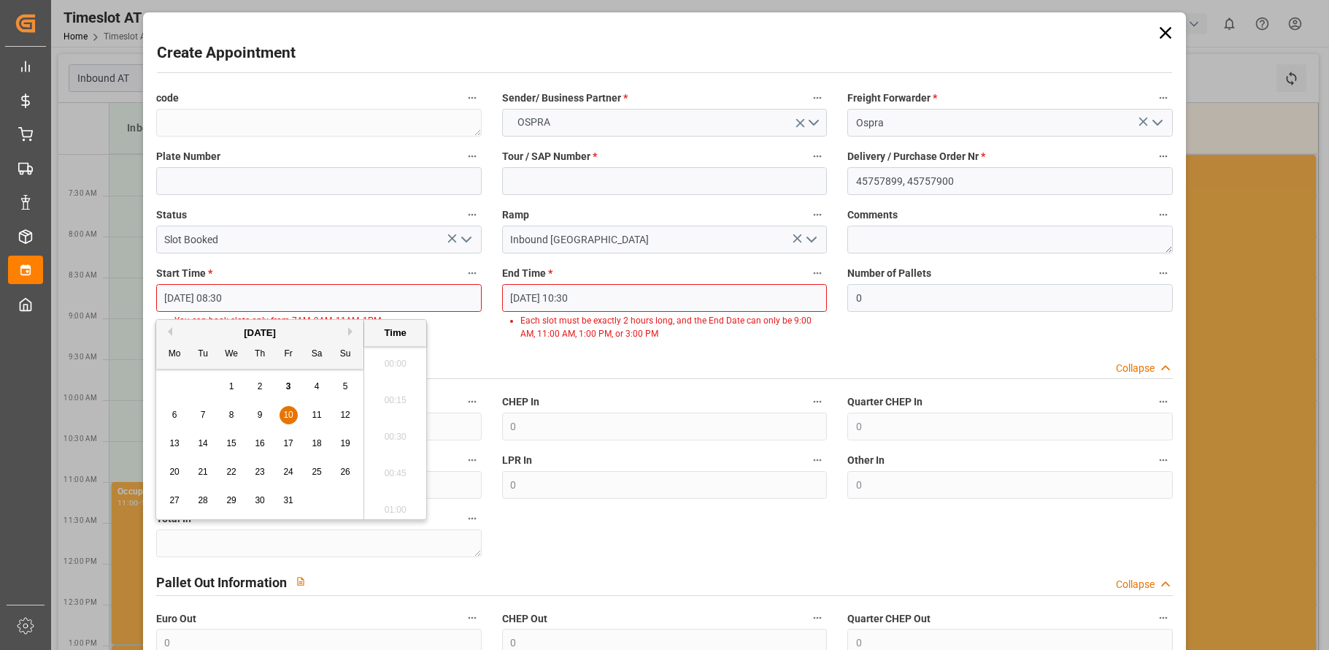
scroll to position [1173, 0]
drag, startPoint x: 245, startPoint y: 293, endPoint x: 225, endPoint y: 291, distance: 19.8
click at [225, 291] on input "[DATE] 08:30" at bounding box center [319, 298] width 326 height 28
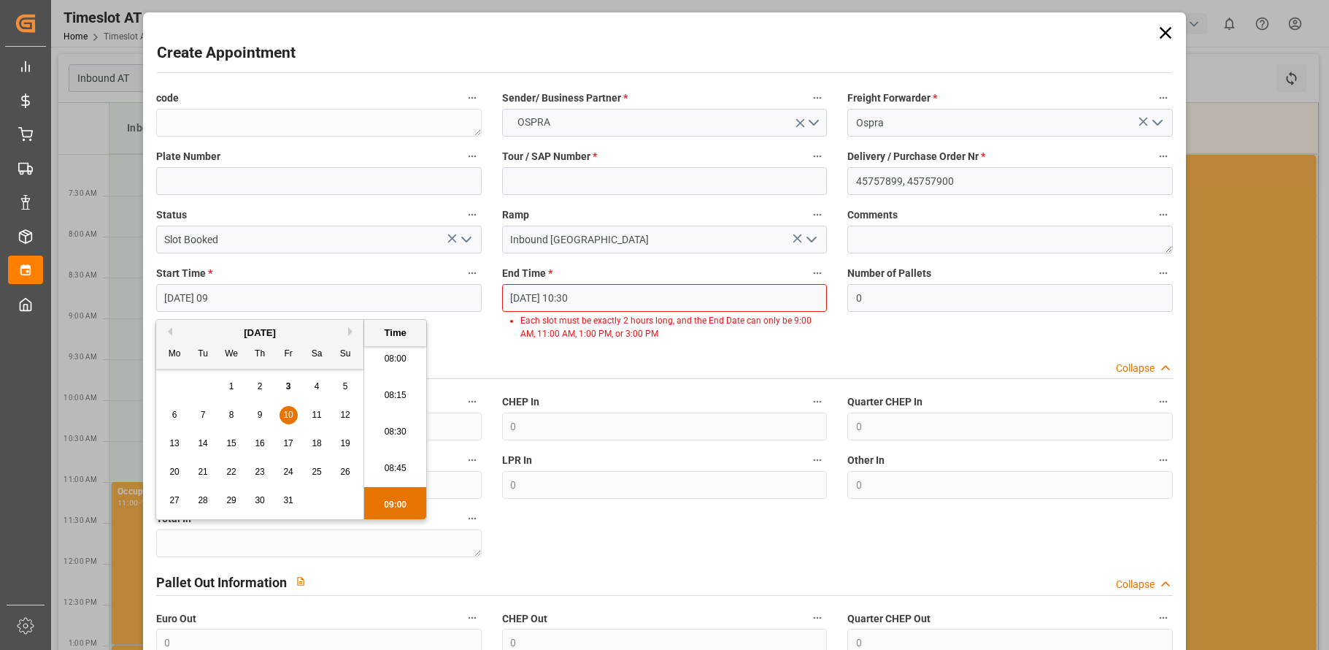
drag, startPoint x: 388, startPoint y: 500, endPoint x: 407, endPoint y: 484, distance: 24.3
click at [390, 499] on li "09:00" at bounding box center [395, 505] width 62 height 36
type input "[DATE] 09:00"
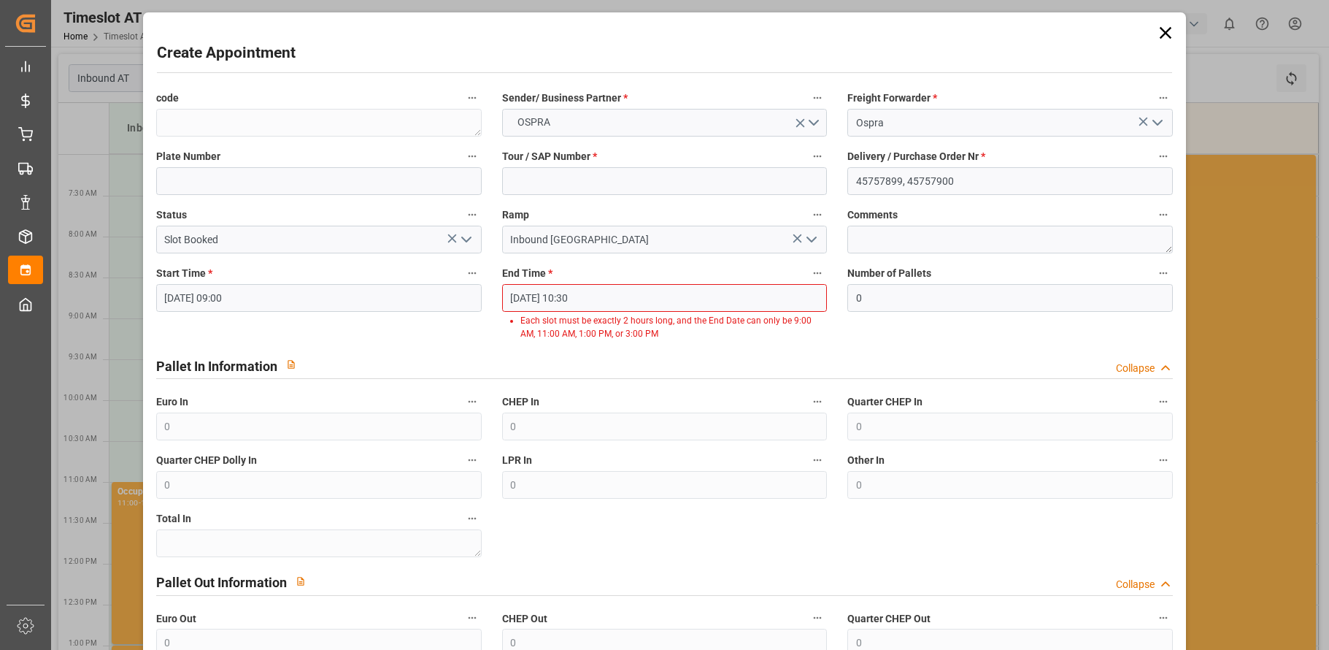
click at [685, 301] on input "[DATE] 10:30" at bounding box center [665, 298] width 326 height 28
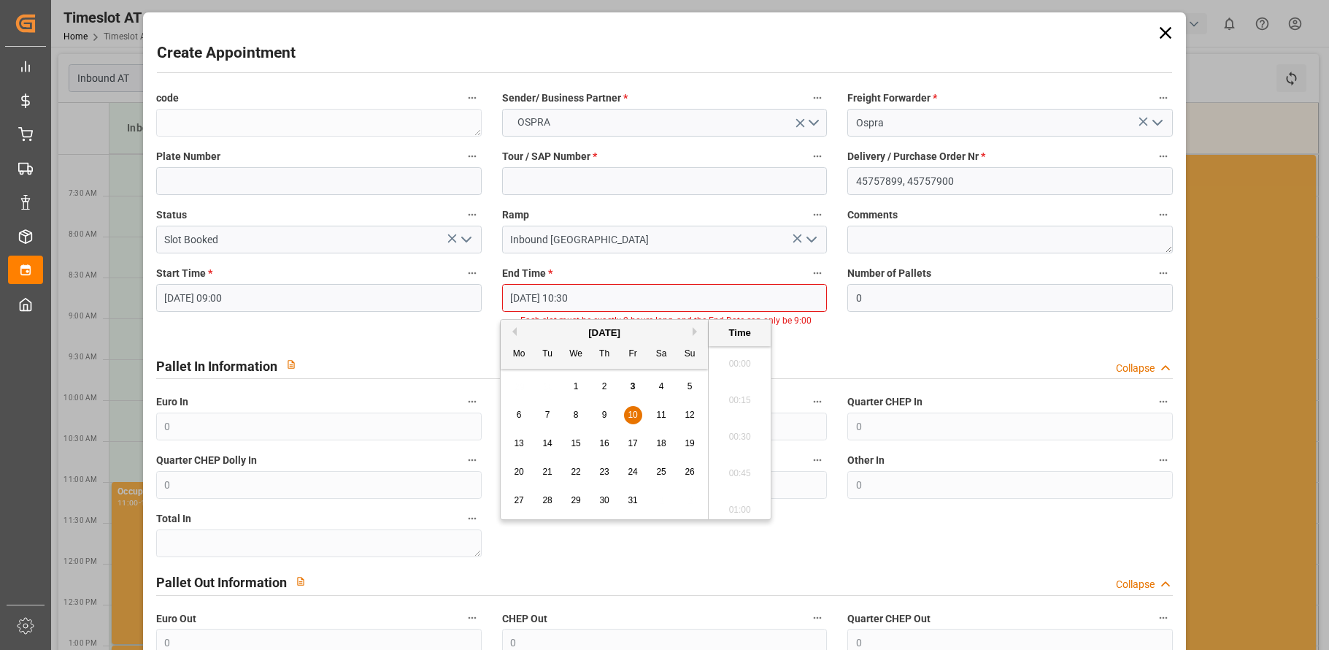
scroll to position [1465, 0]
click at [747, 502] on ul "00:00 00:15 00:30 00:45 01:00 01:15 01:30 01:45 02:00 02:15 02:30 02:45 03:00 0…" at bounding box center [740, 432] width 62 height 173
click at [590, 293] on input "[DATE] 10:30" at bounding box center [665, 298] width 326 height 28
drag, startPoint x: 585, startPoint y: 294, endPoint x: 566, endPoint y: 293, distance: 19.7
click at [566, 293] on input "[DATE] 10:30" at bounding box center [665, 298] width 326 height 28
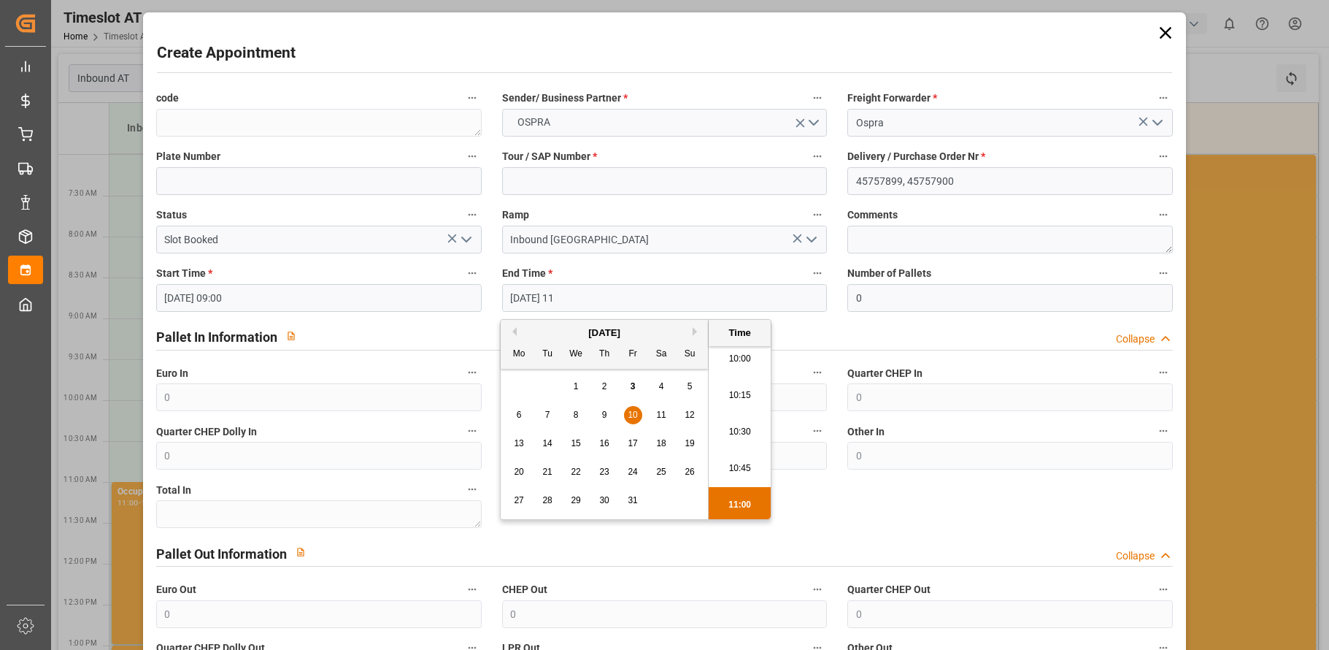
click at [742, 498] on li "11:00" at bounding box center [740, 505] width 62 height 36
type input "[DATE] 11:00"
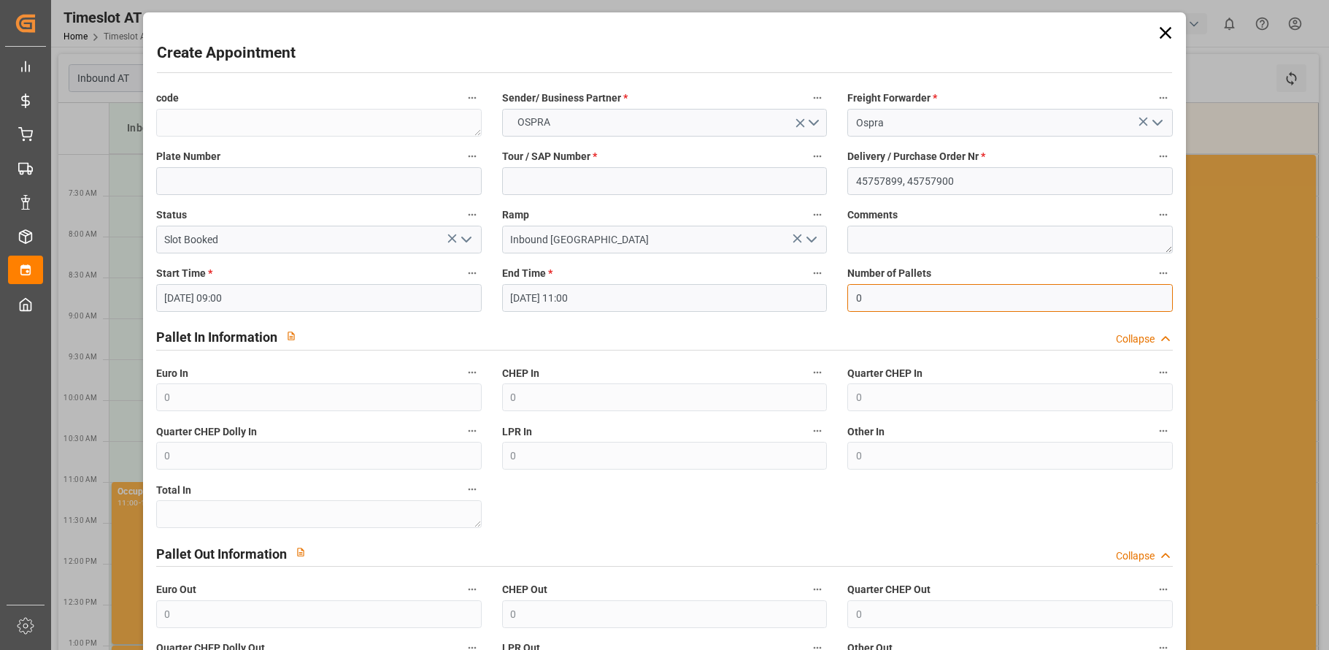
click at [902, 299] on input "0" at bounding box center [1011, 298] width 326 height 28
type input "24"
click at [615, 178] on input at bounding box center [665, 181] width 326 height 28
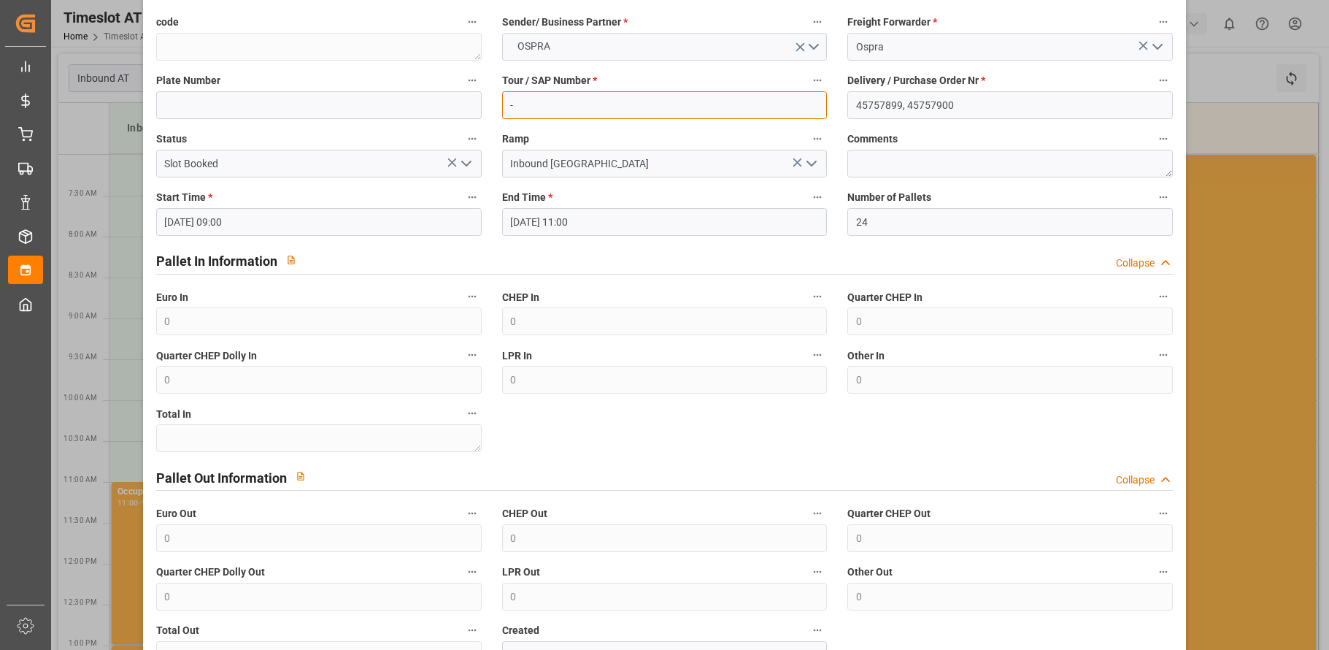
scroll to position [180, 0]
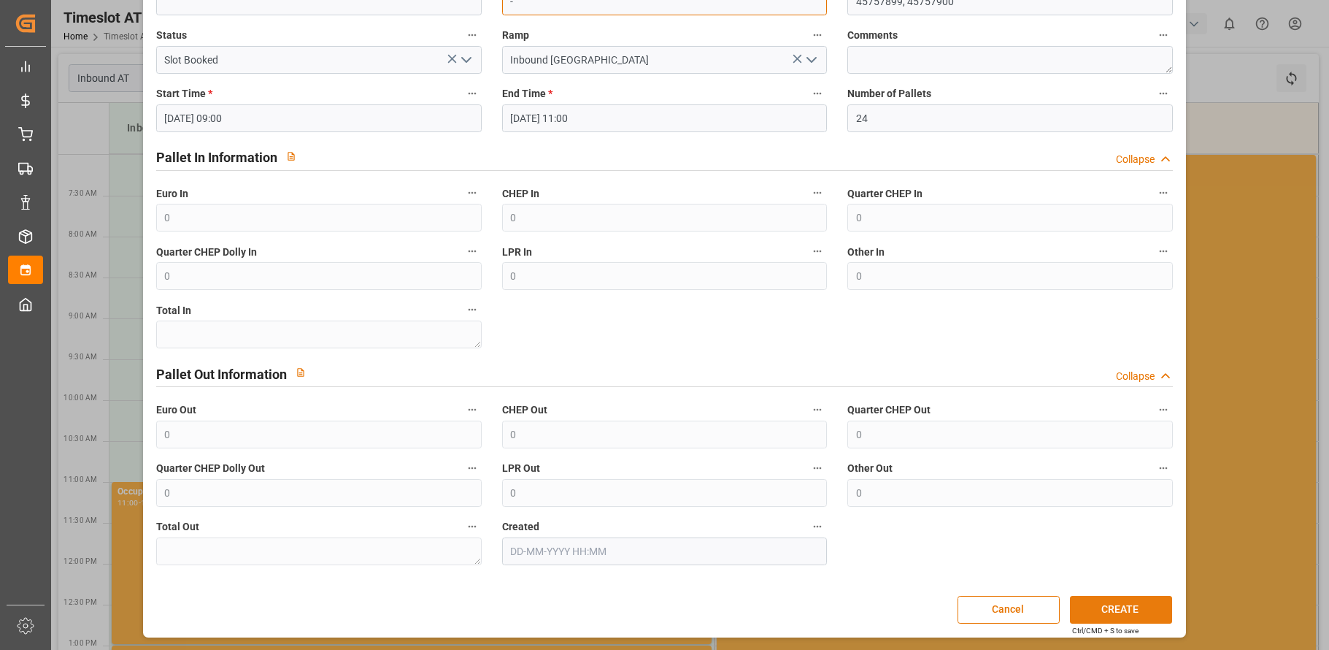
type input "-"
click at [1110, 605] on button "CREATE" at bounding box center [1121, 610] width 102 height 28
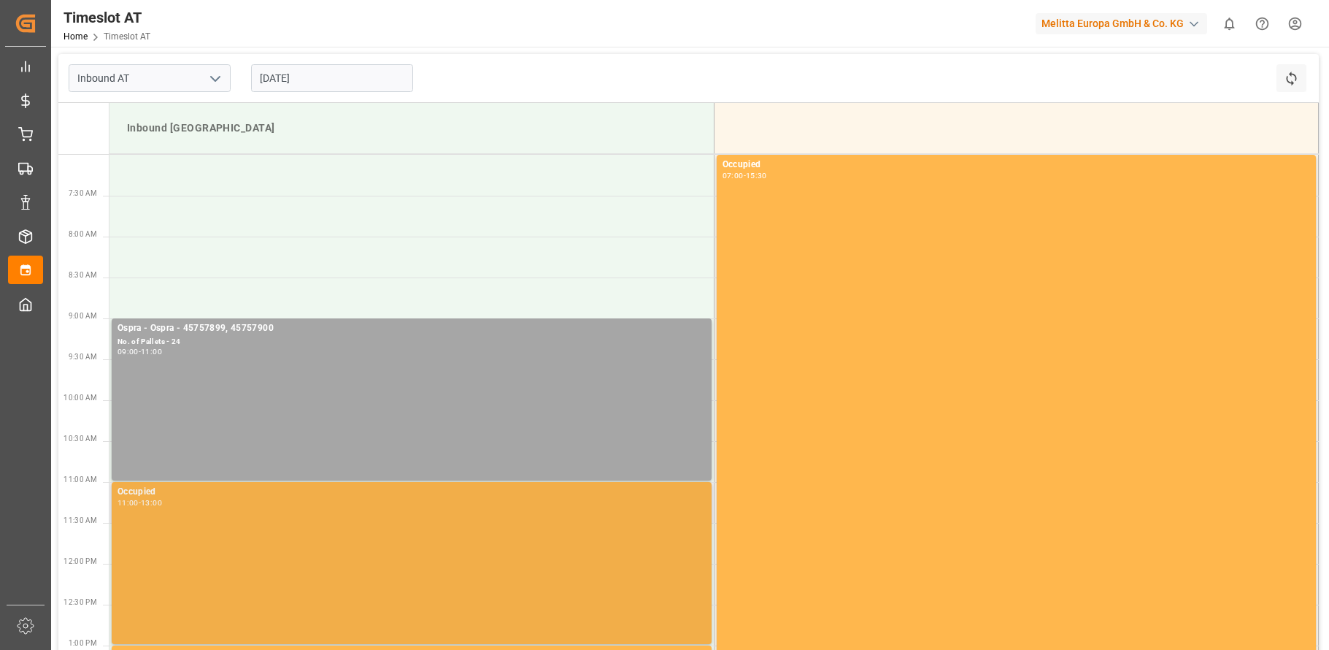
click at [376, 583] on div "Occupied 11:00 - 13:00" at bounding box center [412, 563] width 588 height 156
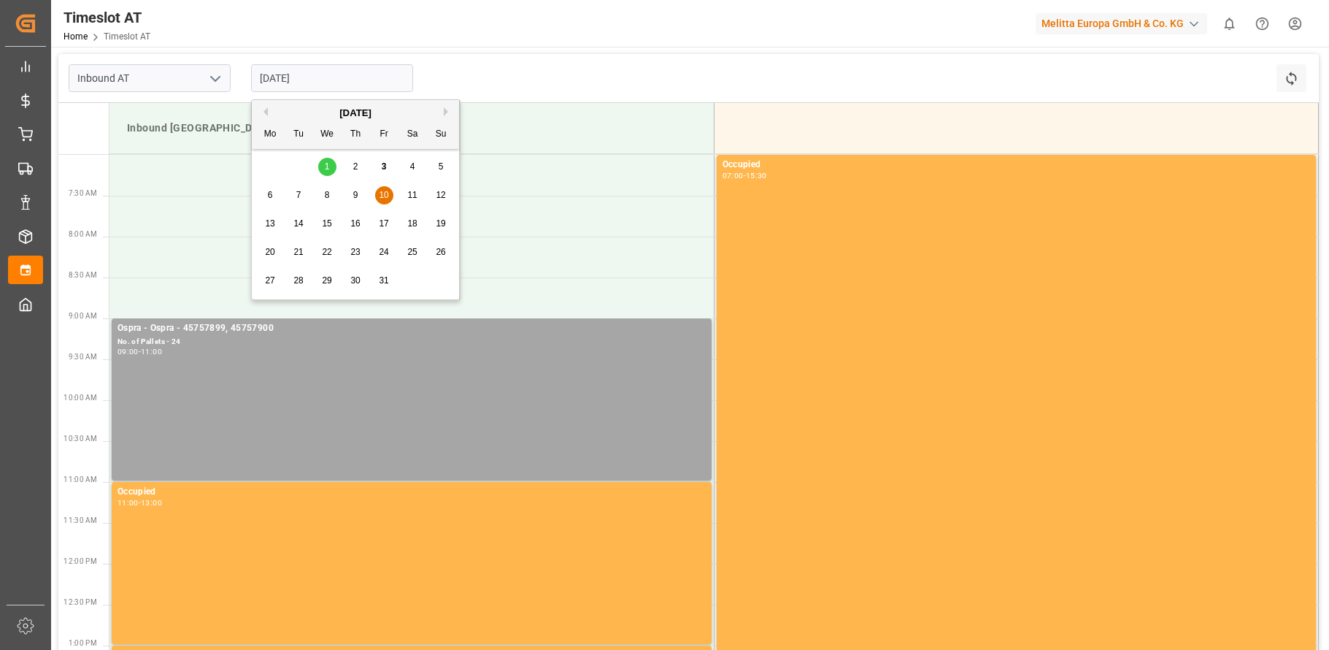
click at [267, 78] on input "[DATE]" at bounding box center [332, 78] width 162 height 28
click at [274, 198] on div "6" at bounding box center [270, 196] width 18 height 18
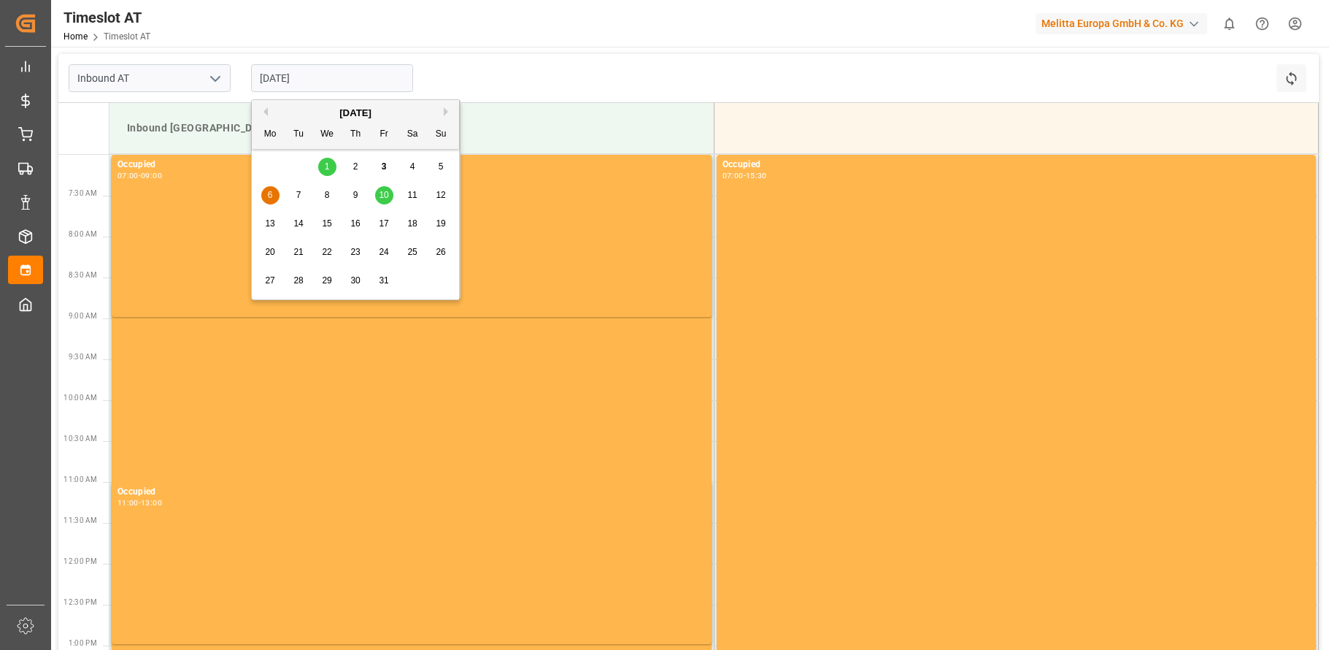
click at [333, 80] on input "[DATE]" at bounding box center [332, 78] width 162 height 28
click at [296, 193] on span "7" at bounding box center [298, 195] width 5 height 10
drag, startPoint x: 334, startPoint y: 83, endPoint x: 326, endPoint y: 151, distance: 68.4
click at [336, 83] on input "[DATE]" at bounding box center [332, 78] width 162 height 28
click at [322, 193] on div "8" at bounding box center [327, 196] width 18 height 18
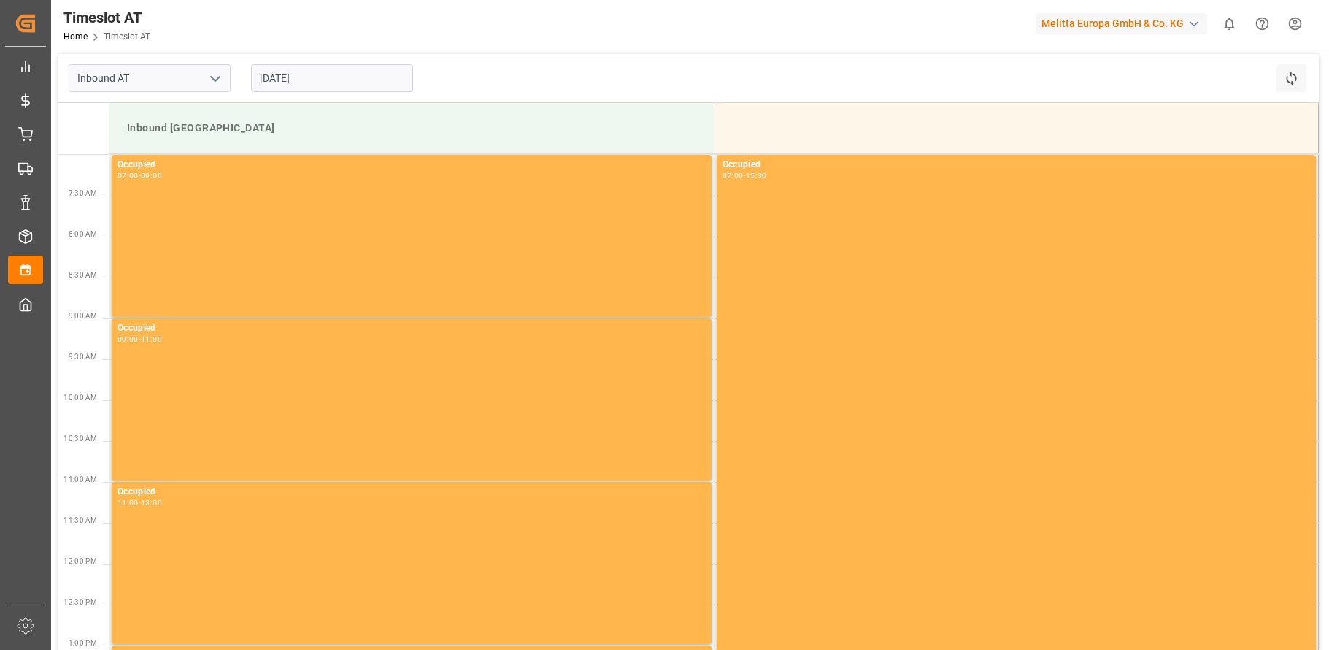
click at [361, 80] on input "[DATE]" at bounding box center [332, 78] width 162 height 28
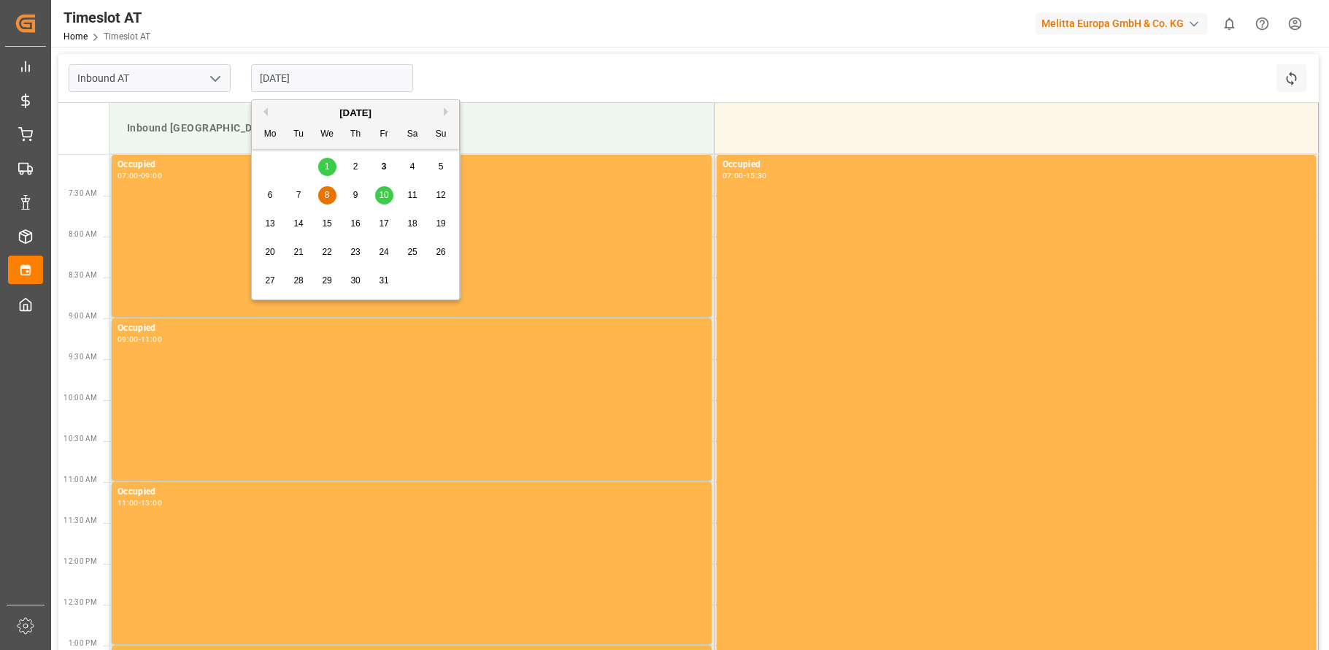
click at [354, 189] on div "9" at bounding box center [356, 196] width 18 height 18
type input "[DATE]"
